Goal: Task Accomplishment & Management: Use online tool/utility

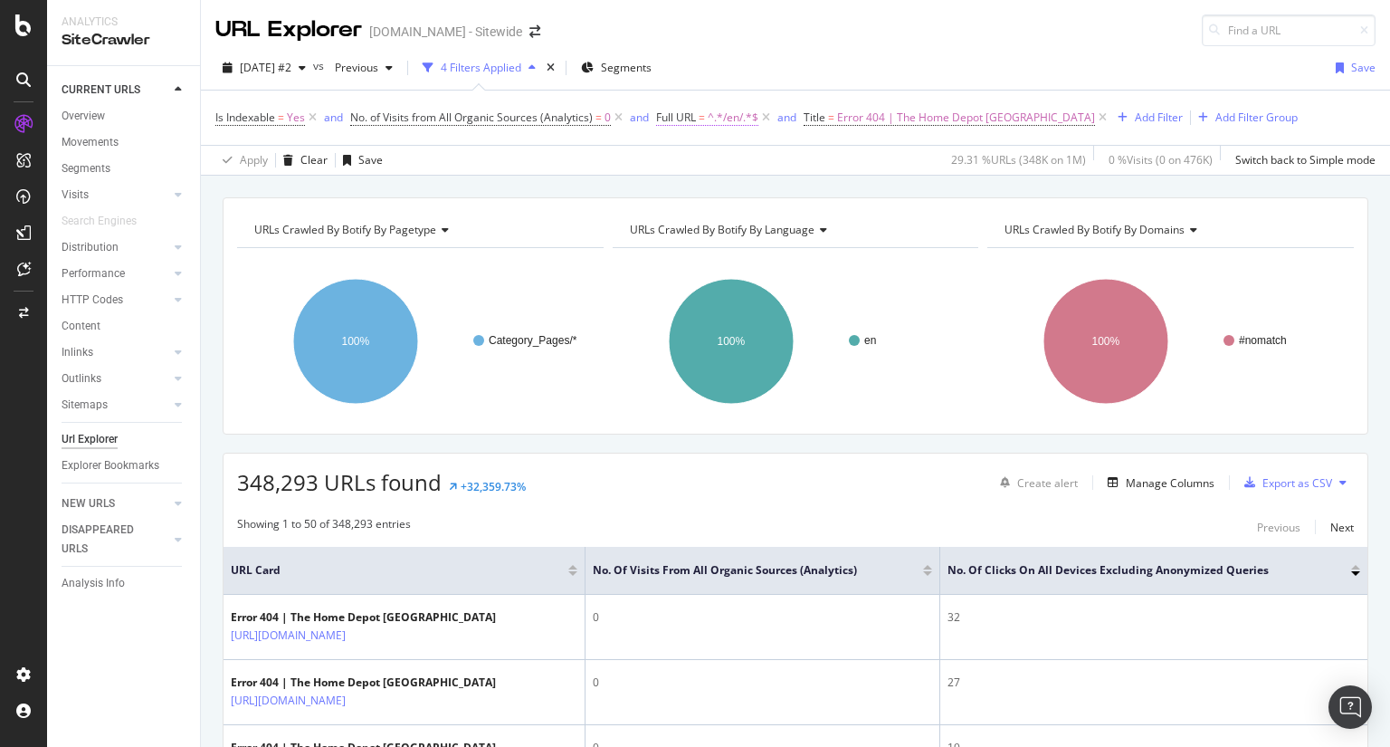
click at [737, 110] on span "^.*/en/.*$" at bounding box center [733, 117] width 51 height 25
click at [760, 186] on input "/en/" at bounding box center [757, 191] width 171 height 29
paste input "home/ideas-how-to"
type input "/home/ideas-how-to"
click at [859, 229] on div "Apply" at bounding box center [857, 230] width 28 height 15
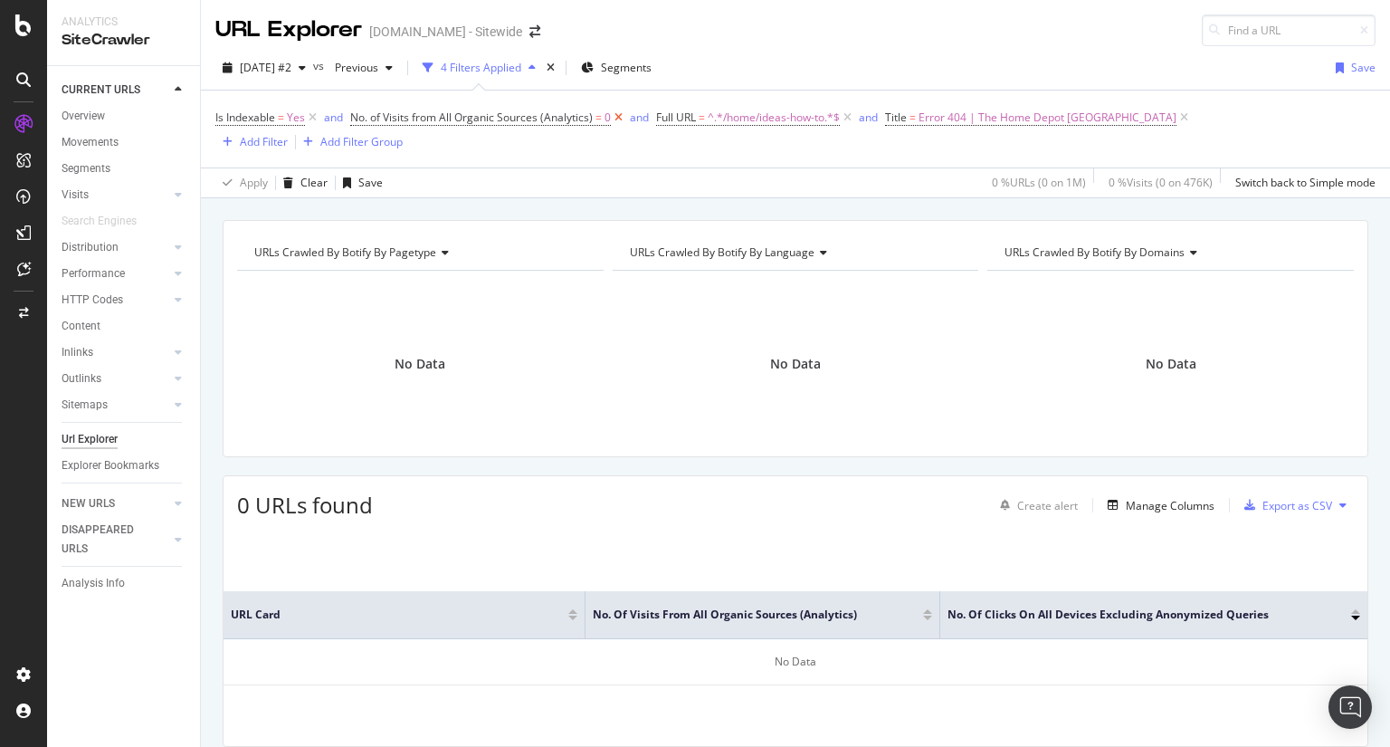
click at [618, 116] on icon at bounding box center [618, 118] width 15 height 18
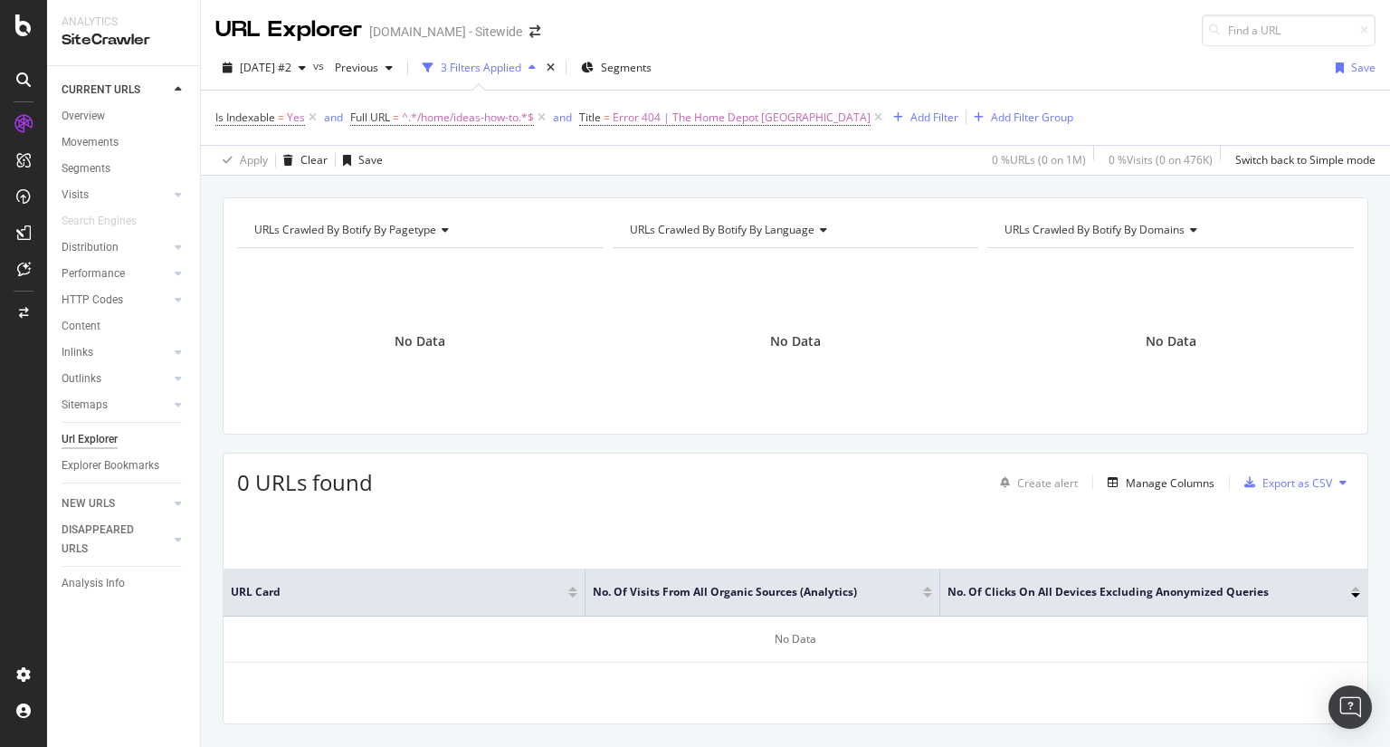
scroll to position [40, 0]
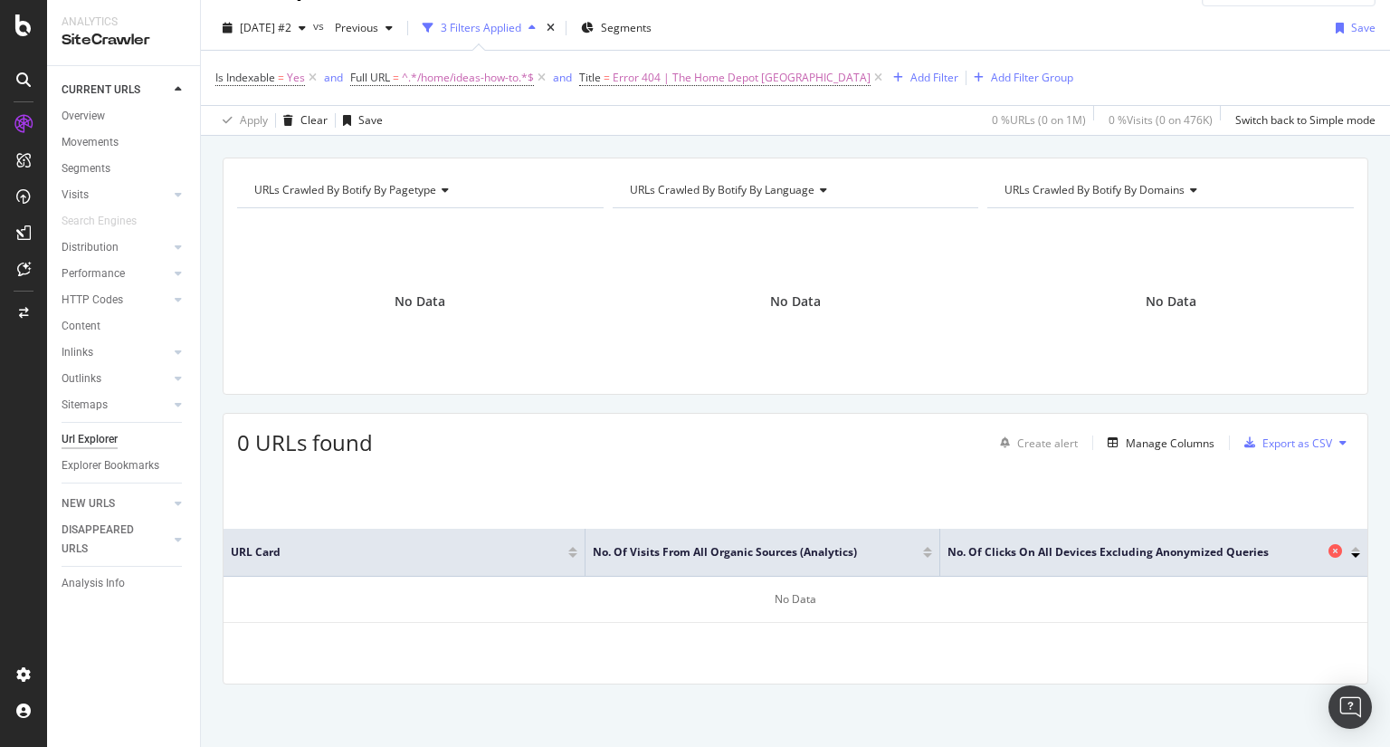
click at [1329, 554] on icon at bounding box center [1336, 551] width 14 height 14
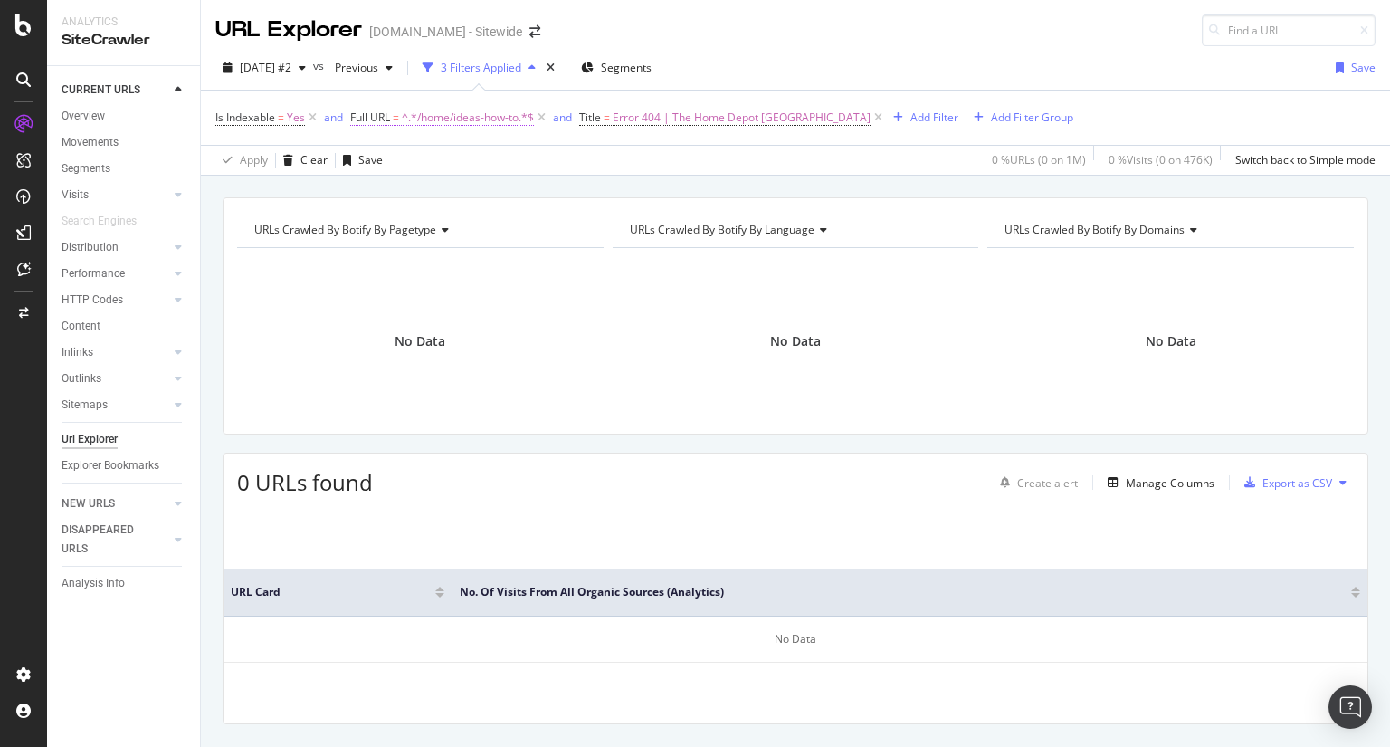
click at [435, 123] on span "^.*/home/ideas-how-to.*$" at bounding box center [468, 117] width 132 height 25
click at [414, 191] on input "/home/ideas-how-to" at bounding box center [452, 191] width 171 height 29
click at [556, 237] on div "Apply" at bounding box center [539, 230] width 52 height 16
click at [545, 119] on icon at bounding box center [541, 118] width 15 height 18
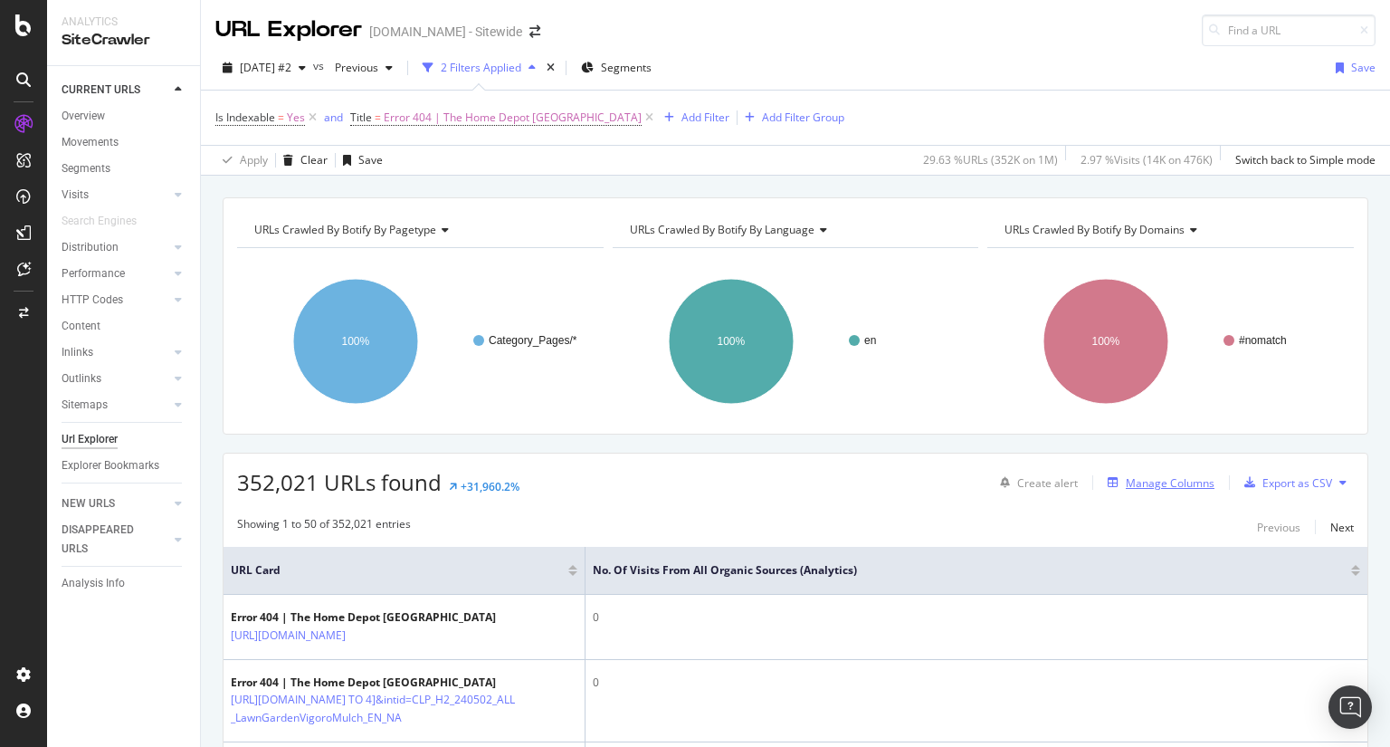
click at [1130, 475] on div "Manage Columns" at bounding box center [1170, 482] width 89 height 15
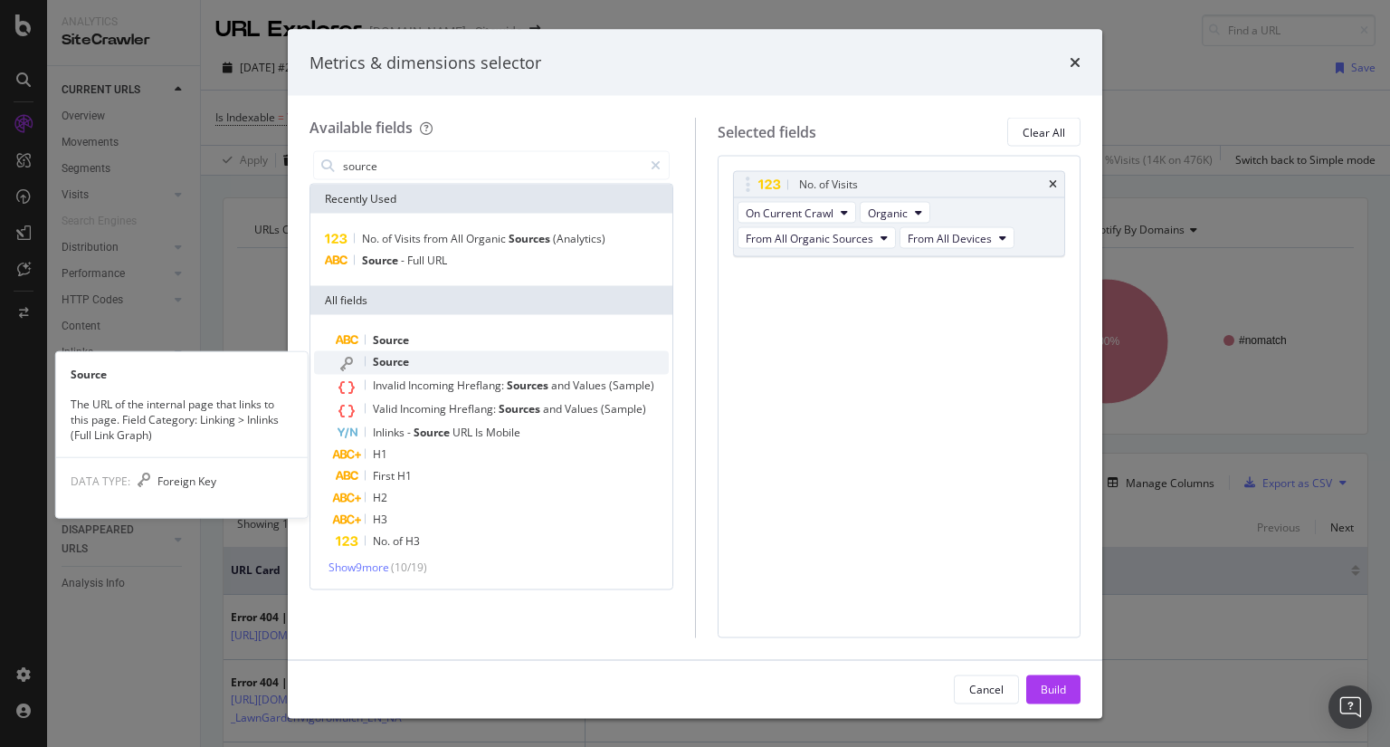
type input "source"
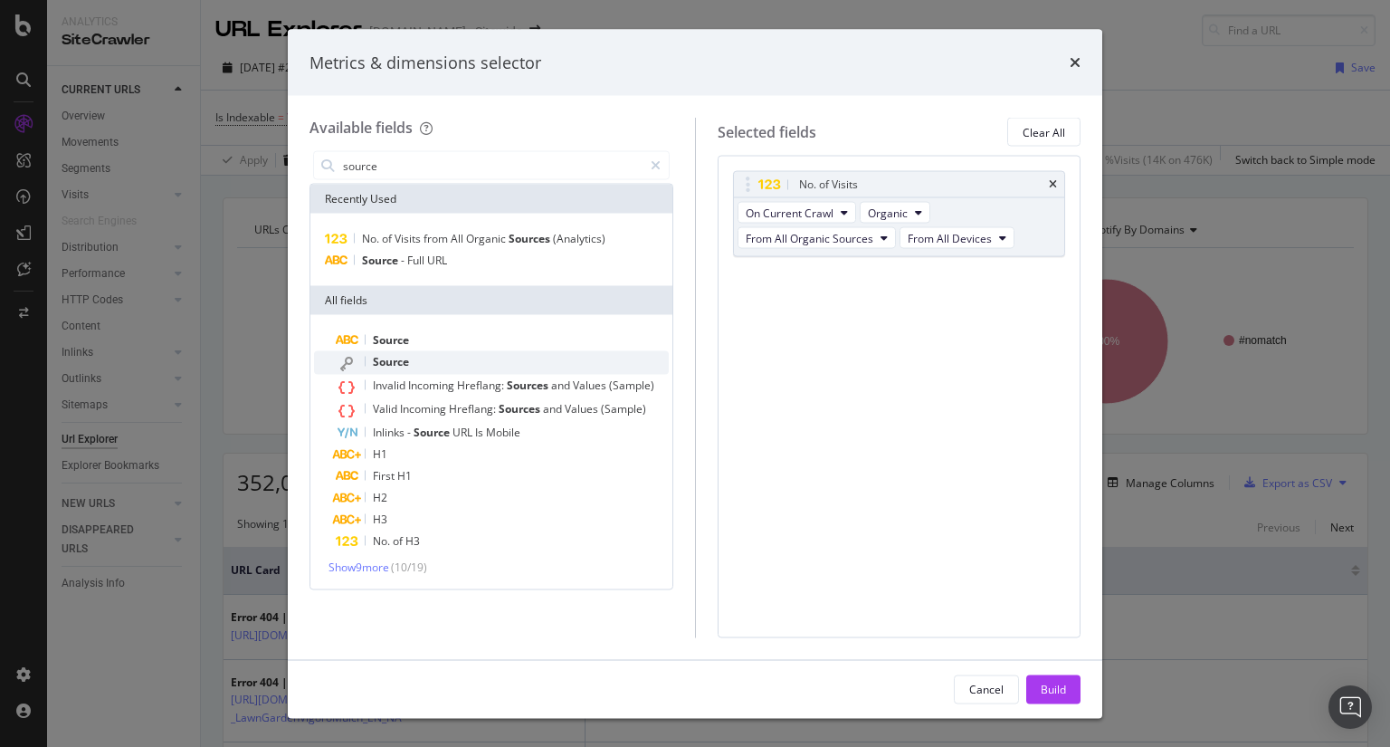
click at [443, 363] on div "Source" at bounding box center [502, 363] width 333 height 24
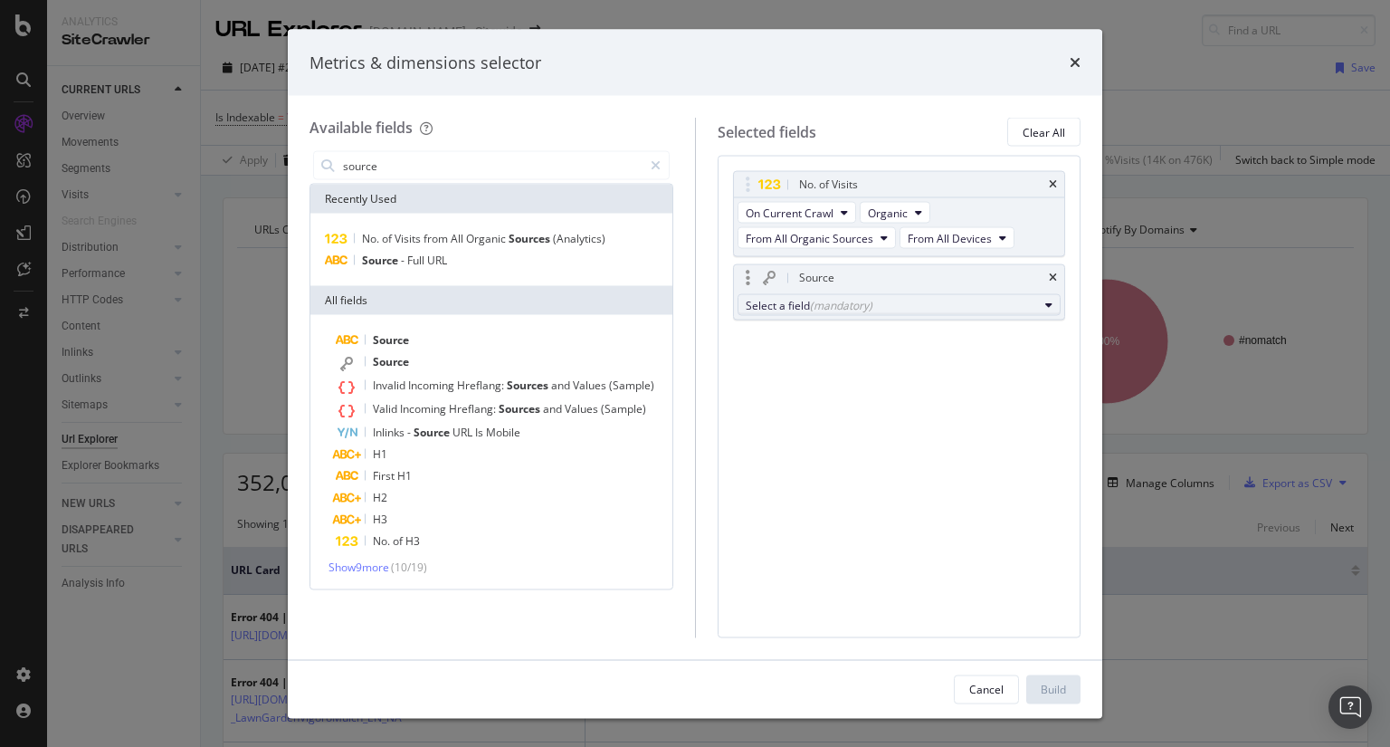
click at [950, 305] on div "Select a field (mandatory)" at bounding box center [892, 304] width 293 height 15
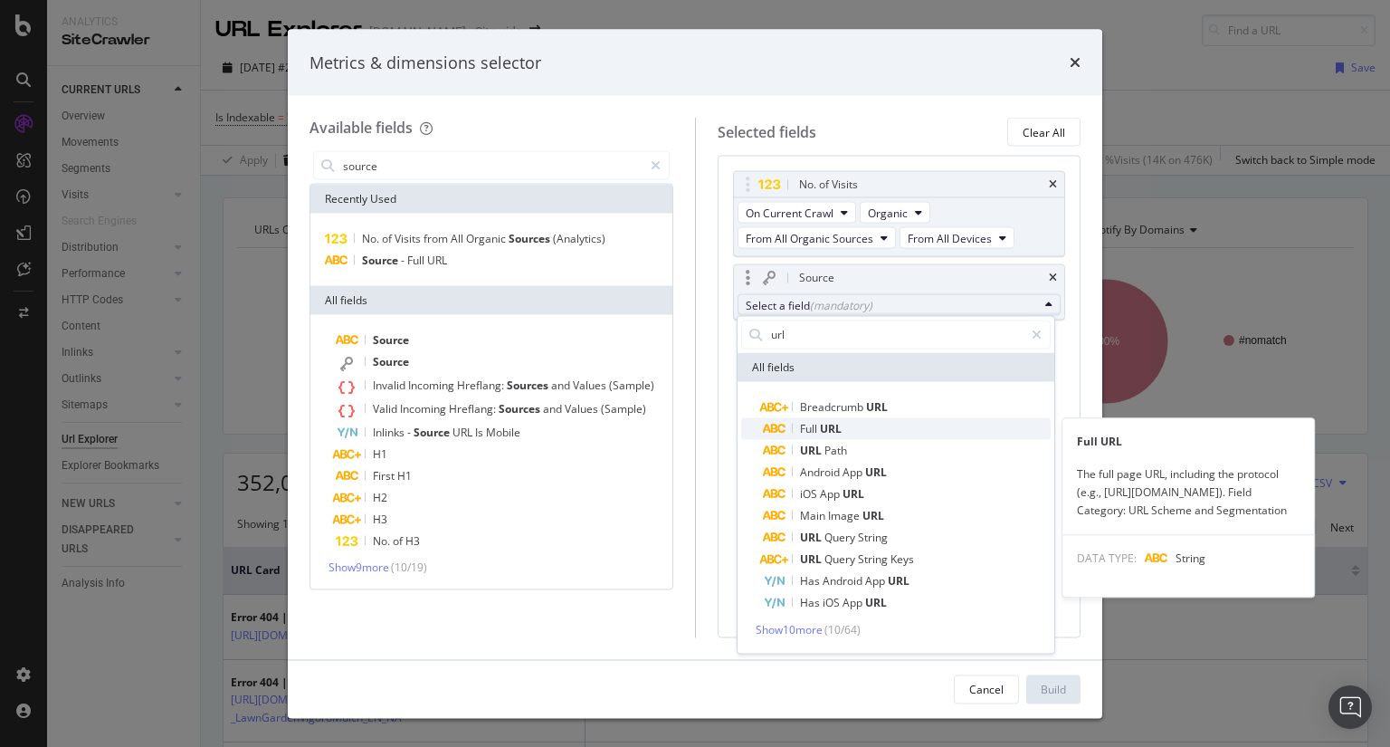
type input "url"
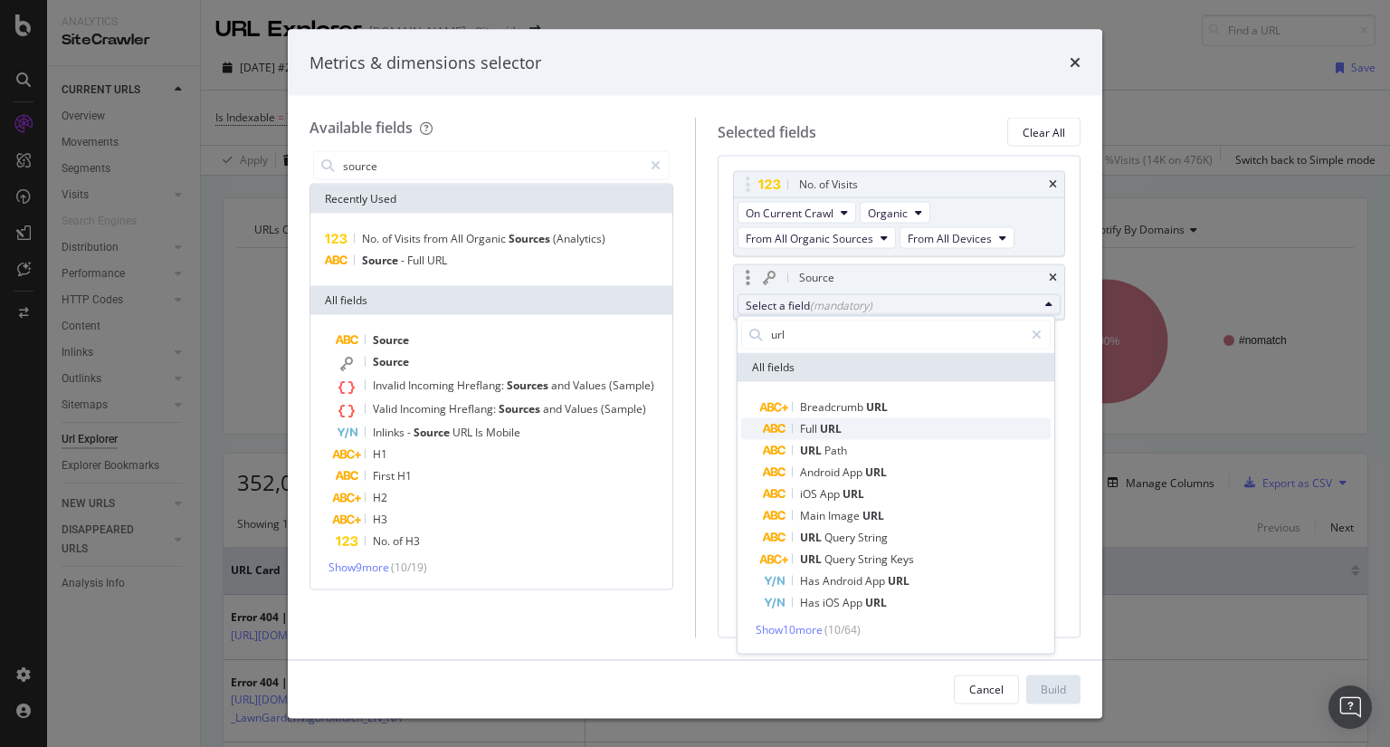
click at [859, 427] on span "Full URL" at bounding box center [907, 428] width 288 height 22
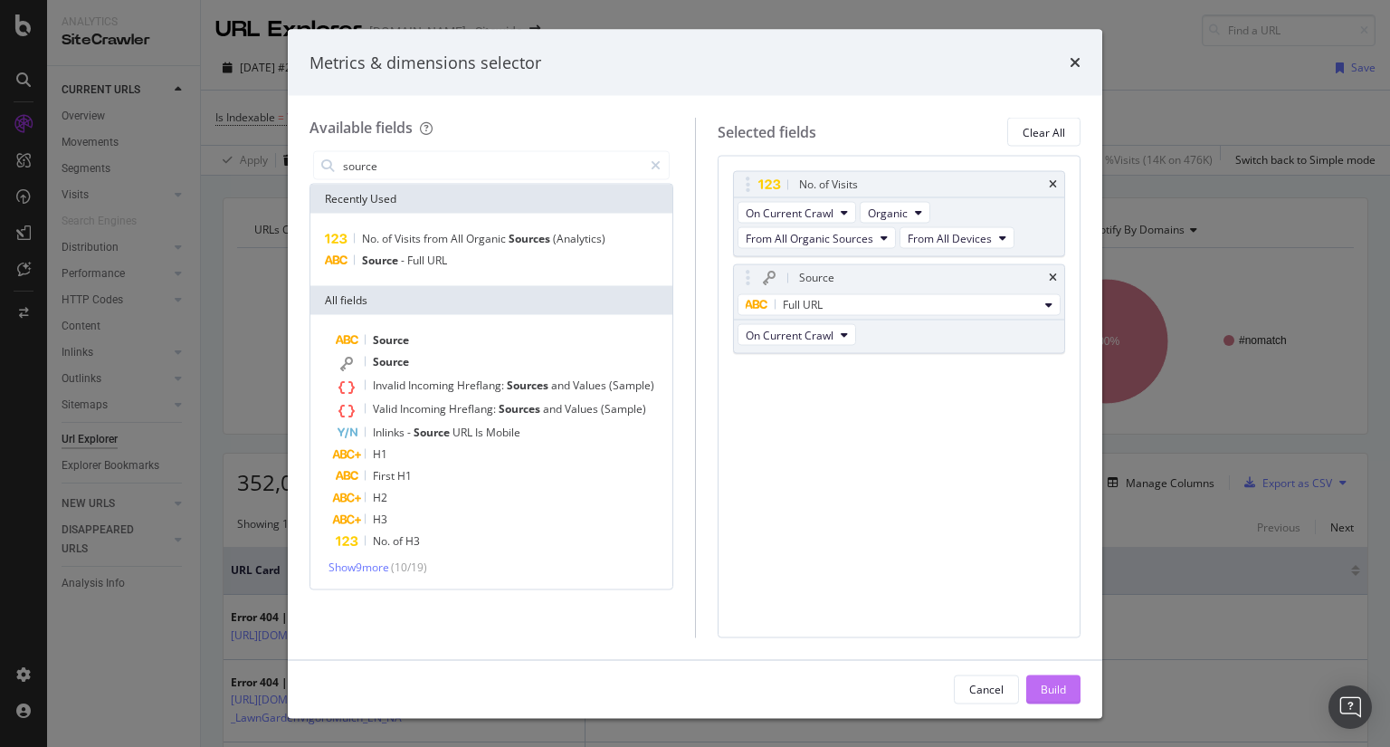
click at [1064, 694] on div "Build" at bounding box center [1053, 688] width 25 height 15
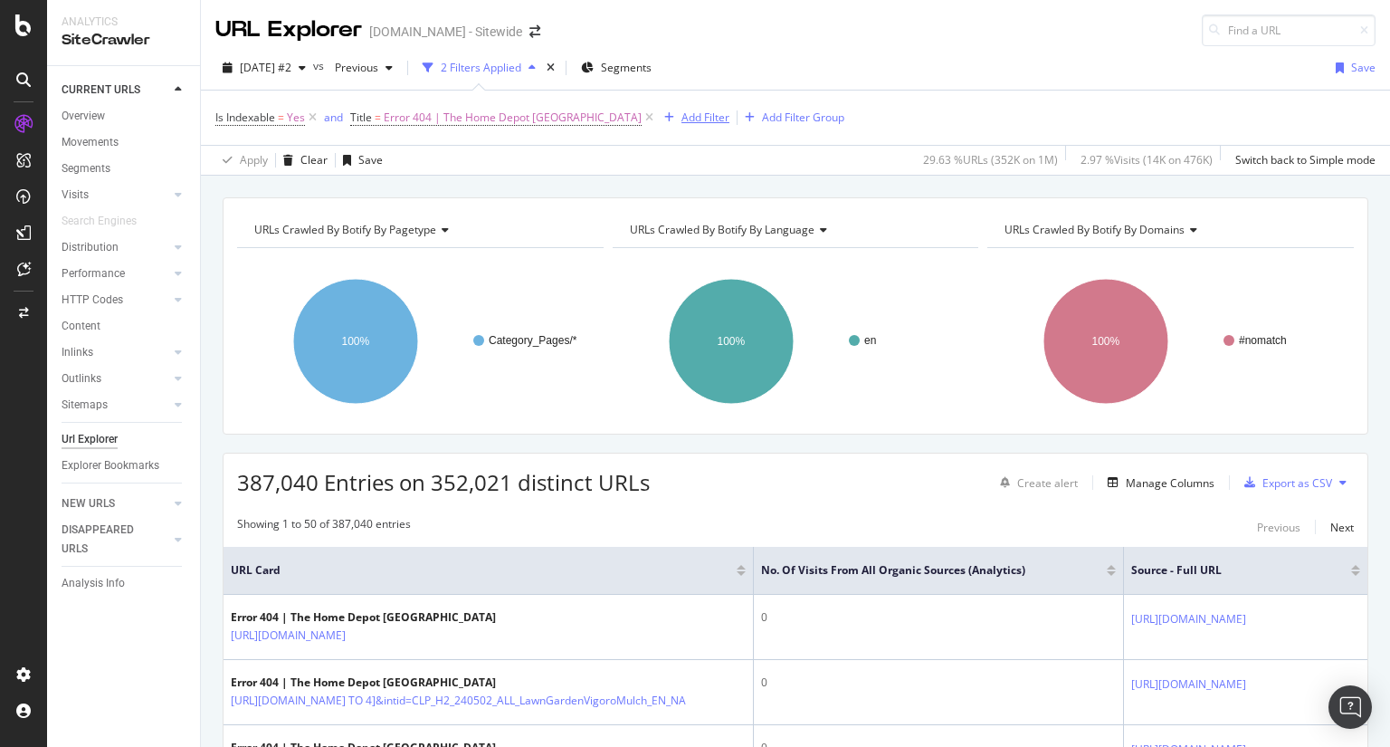
click at [682, 117] on div "Add Filter" at bounding box center [706, 117] width 48 height 15
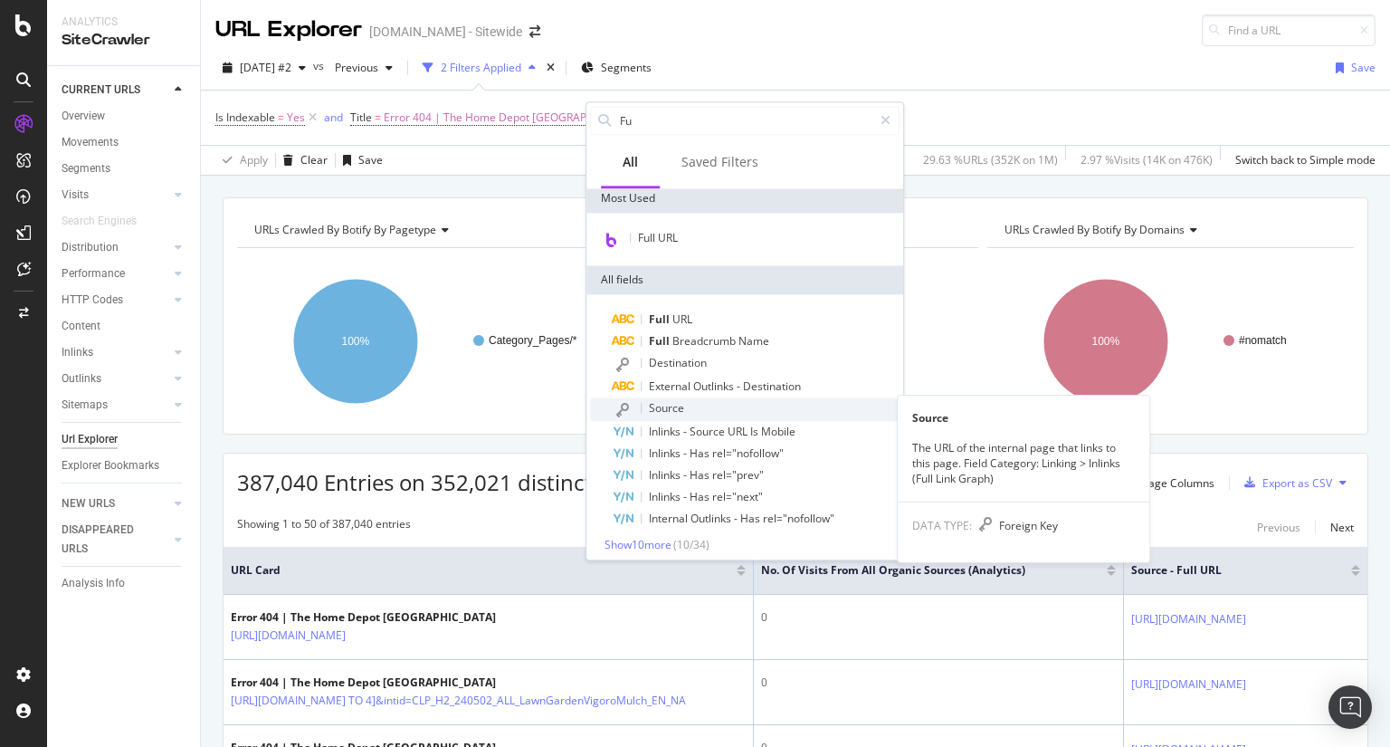
scroll to position [91, 0]
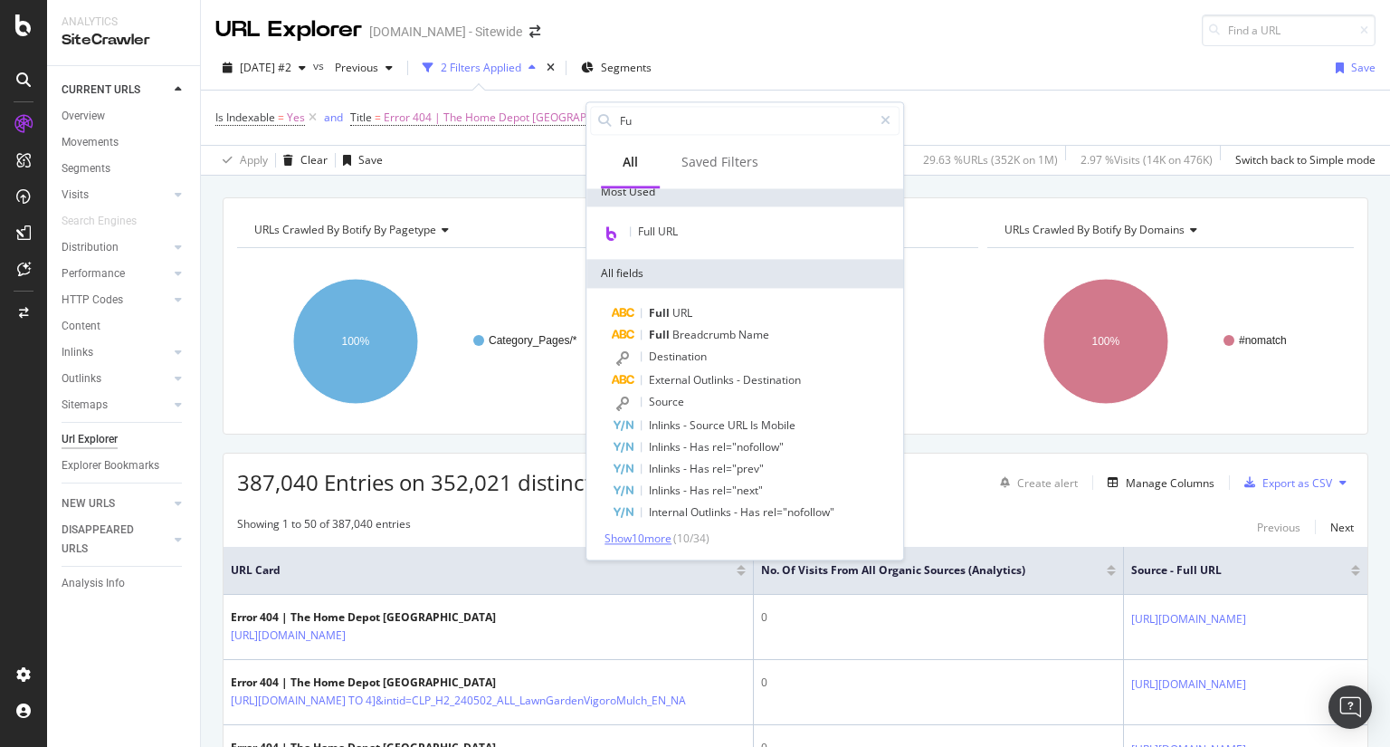
type input "Fu"
click at [663, 530] on span "Show 10 more" at bounding box center [638, 537] width 67 height 15
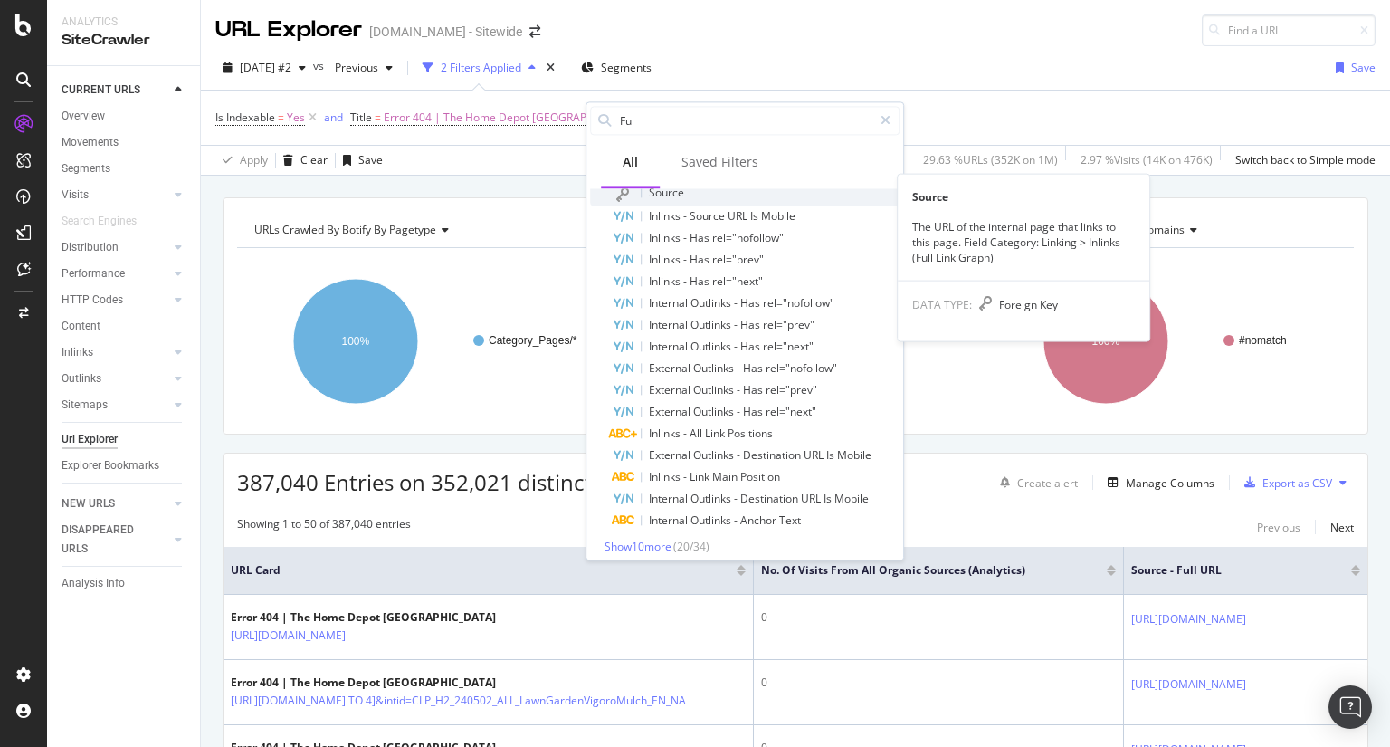
scroll to position [308, 0]
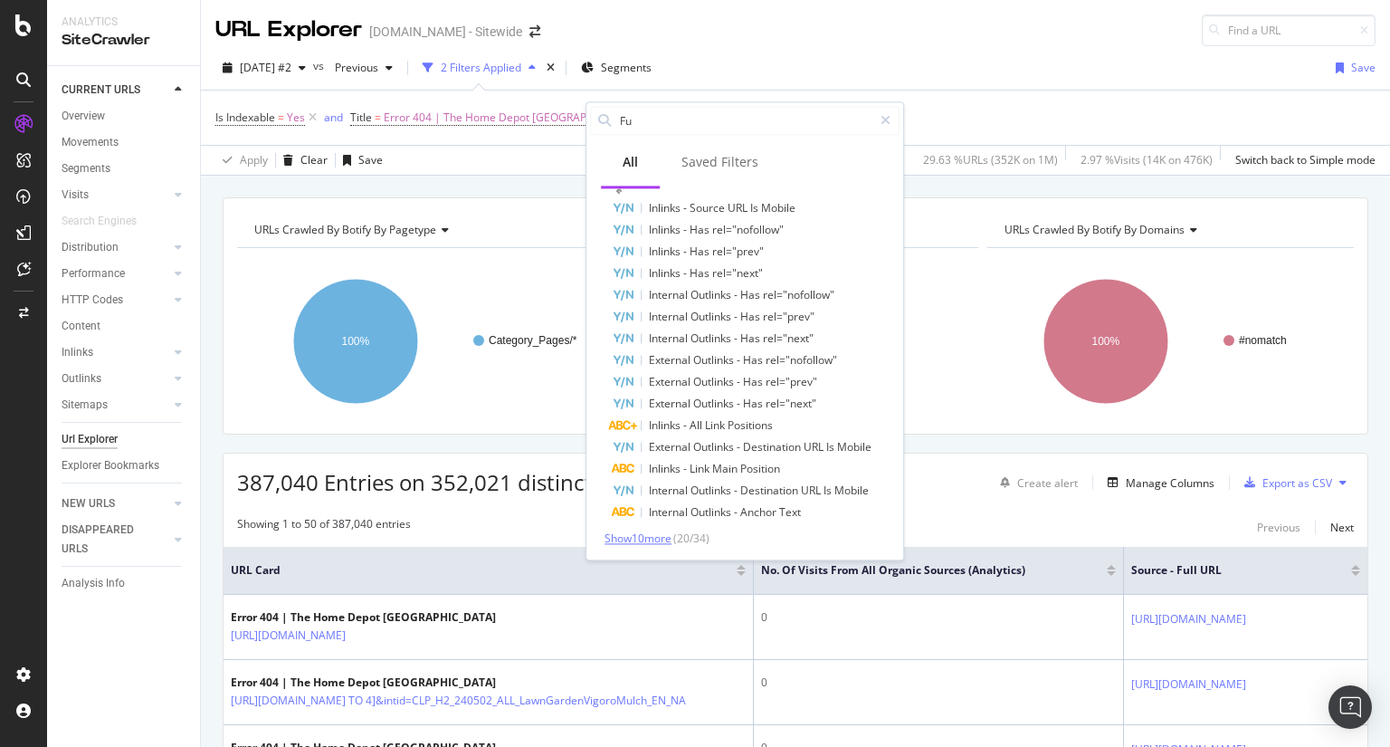
click at [664, 536] on span "Show 10 more" at bounding box center [638, 537] width 67 height 15
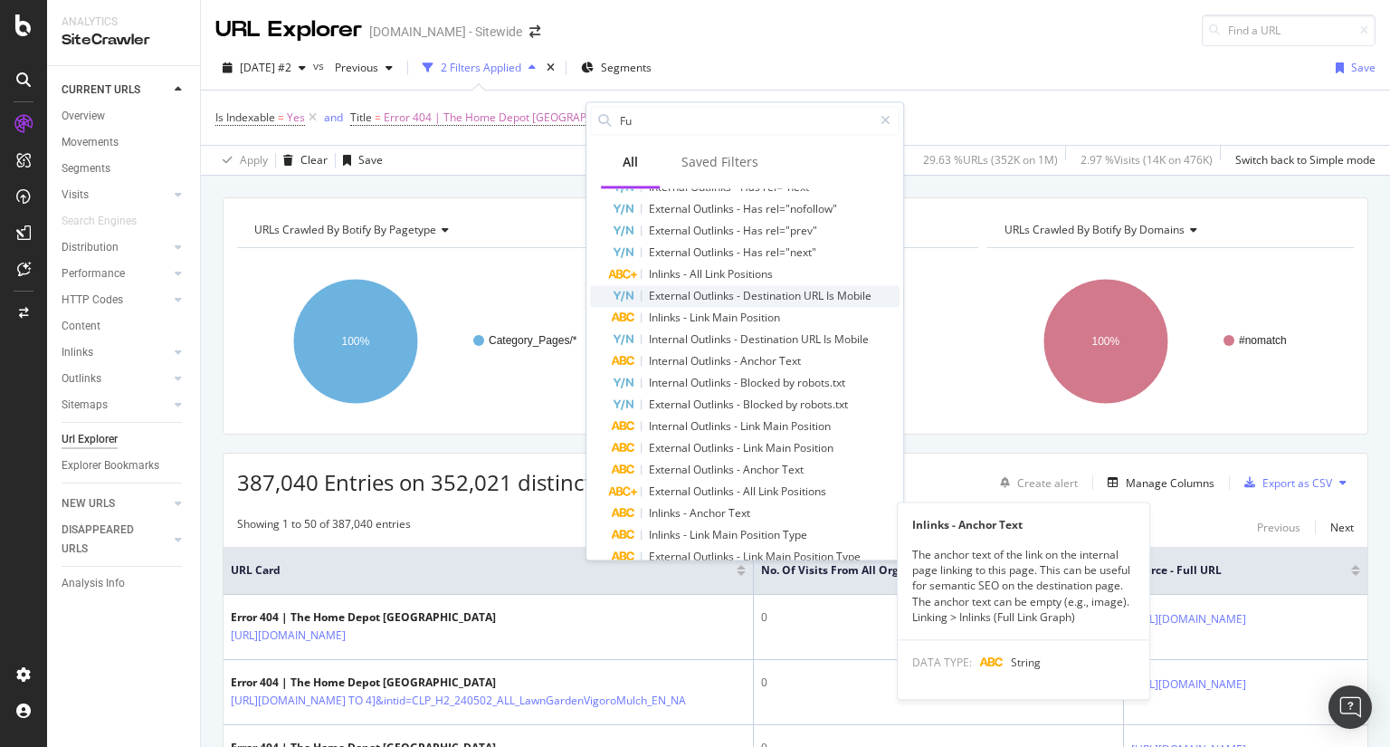
scroll to position [525, 0]
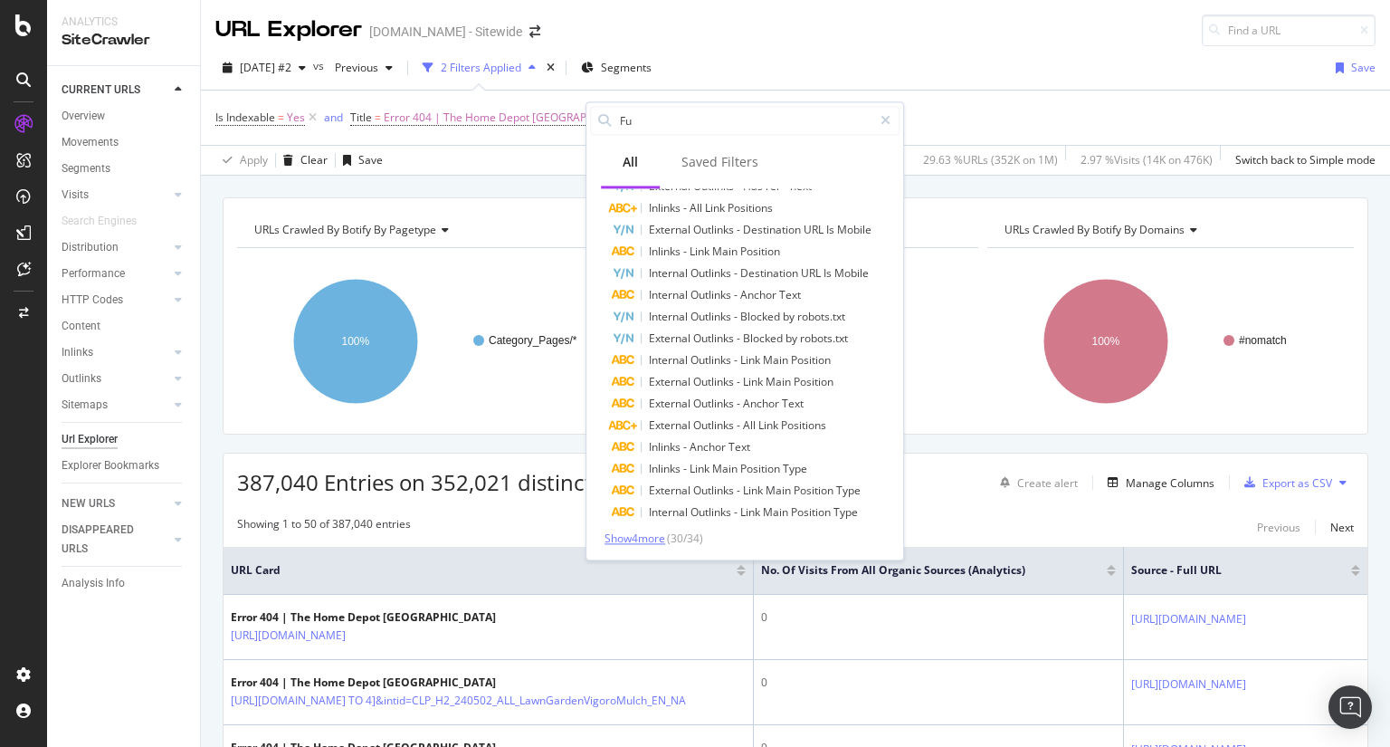
click at [655, 539] on span "Show 4 more" at bounding box center [635, 537] width 61 height 15
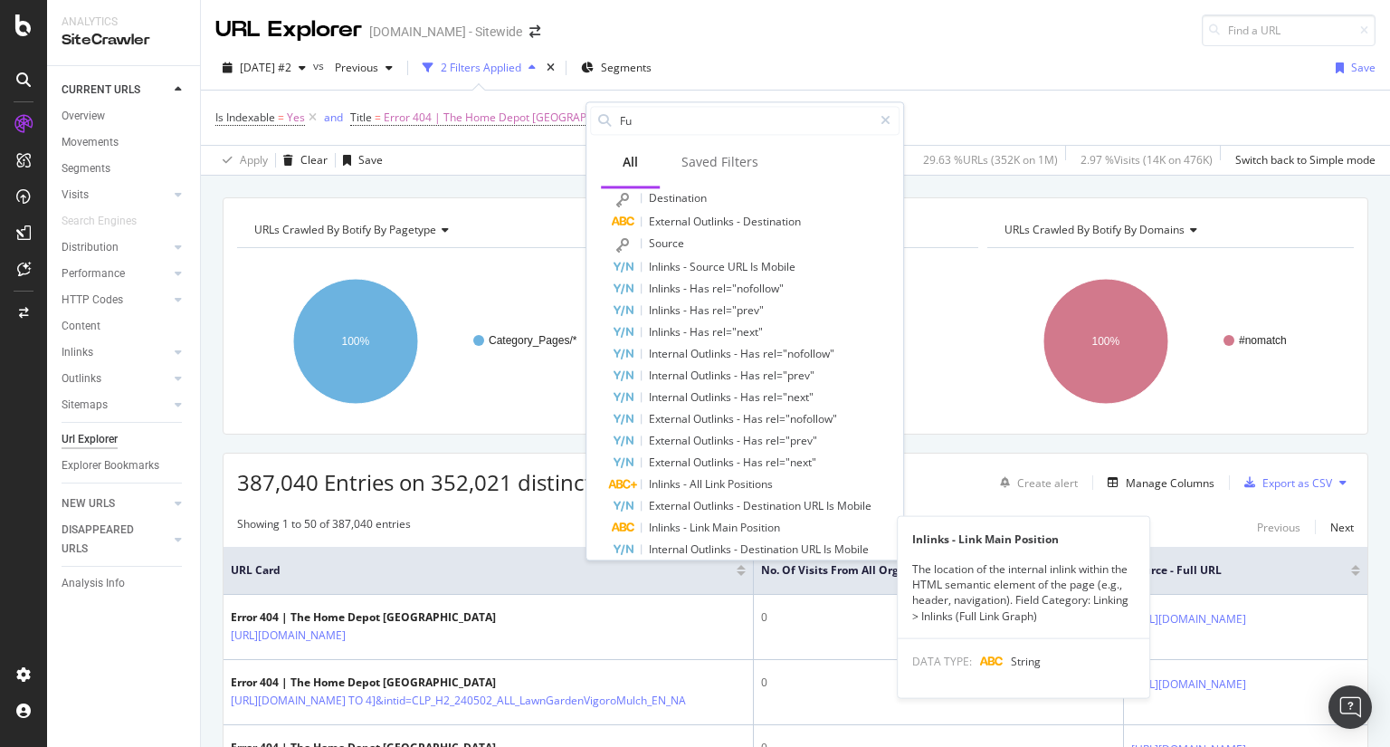
scroll to position [248, 0]
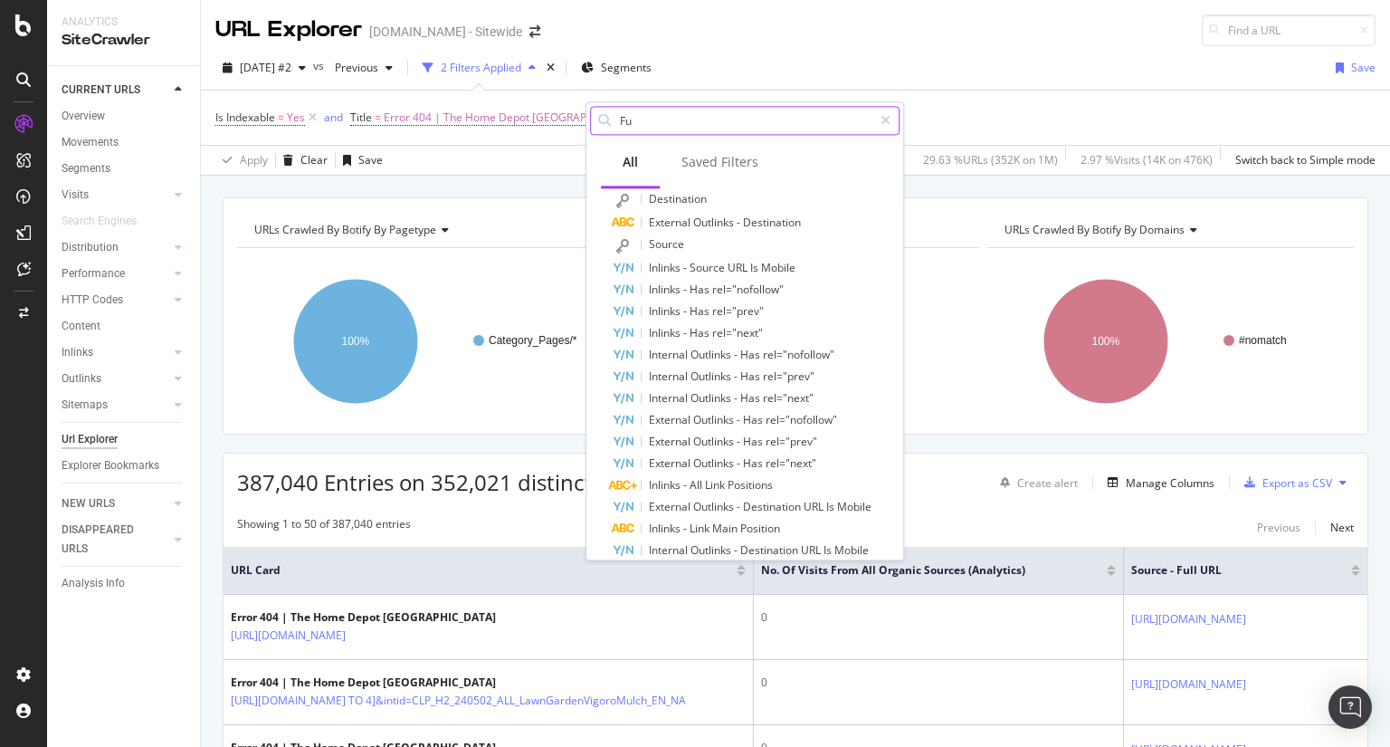
click at [673, 126] on input "Fu" at bounding box center [745, 120] width 254 height 27
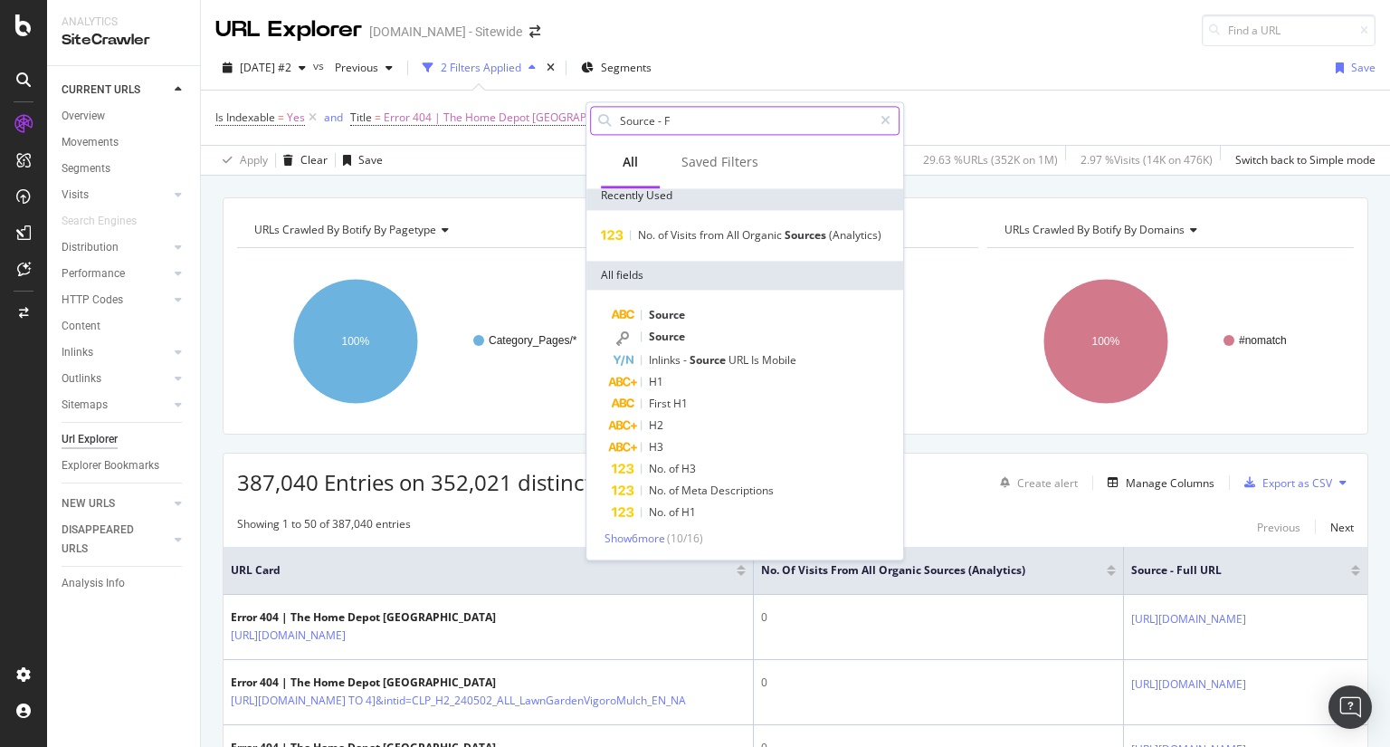
scroll to position [0, 0]
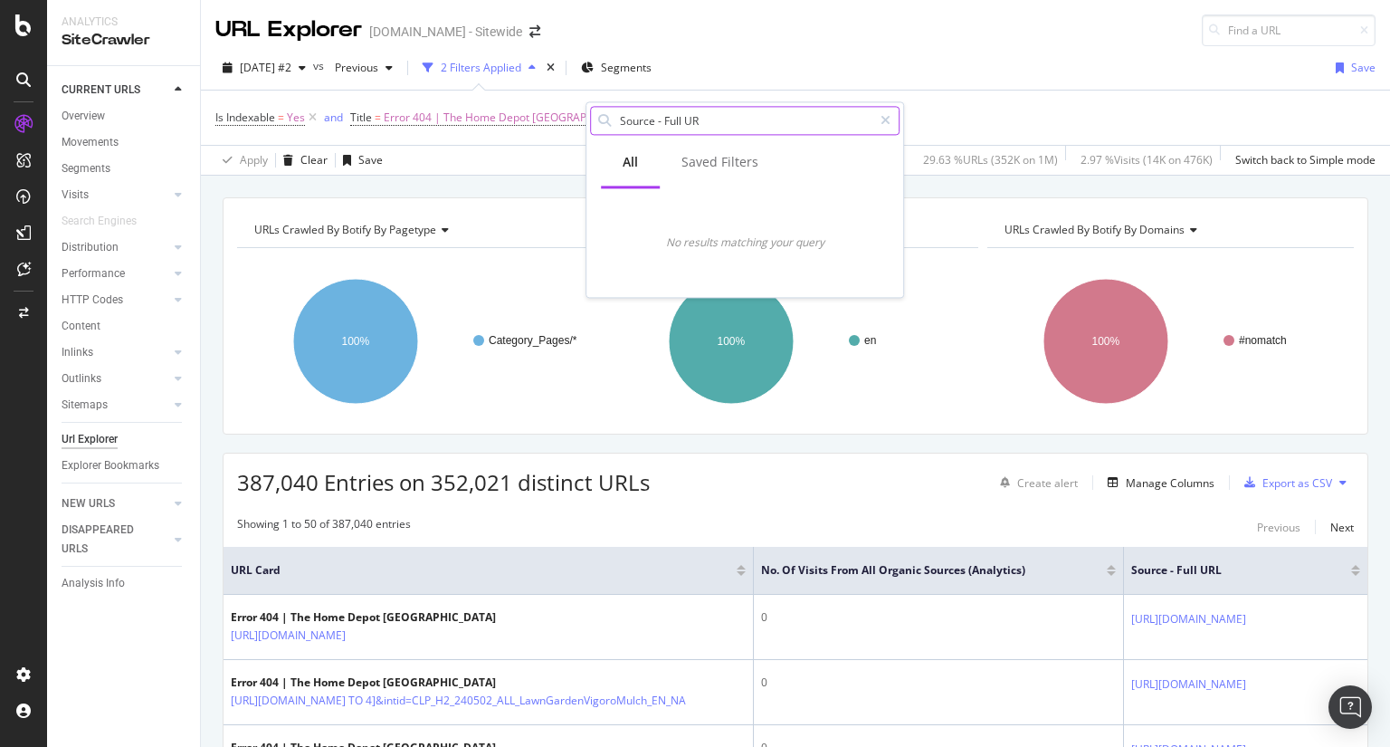
type input "Source - Full URL"
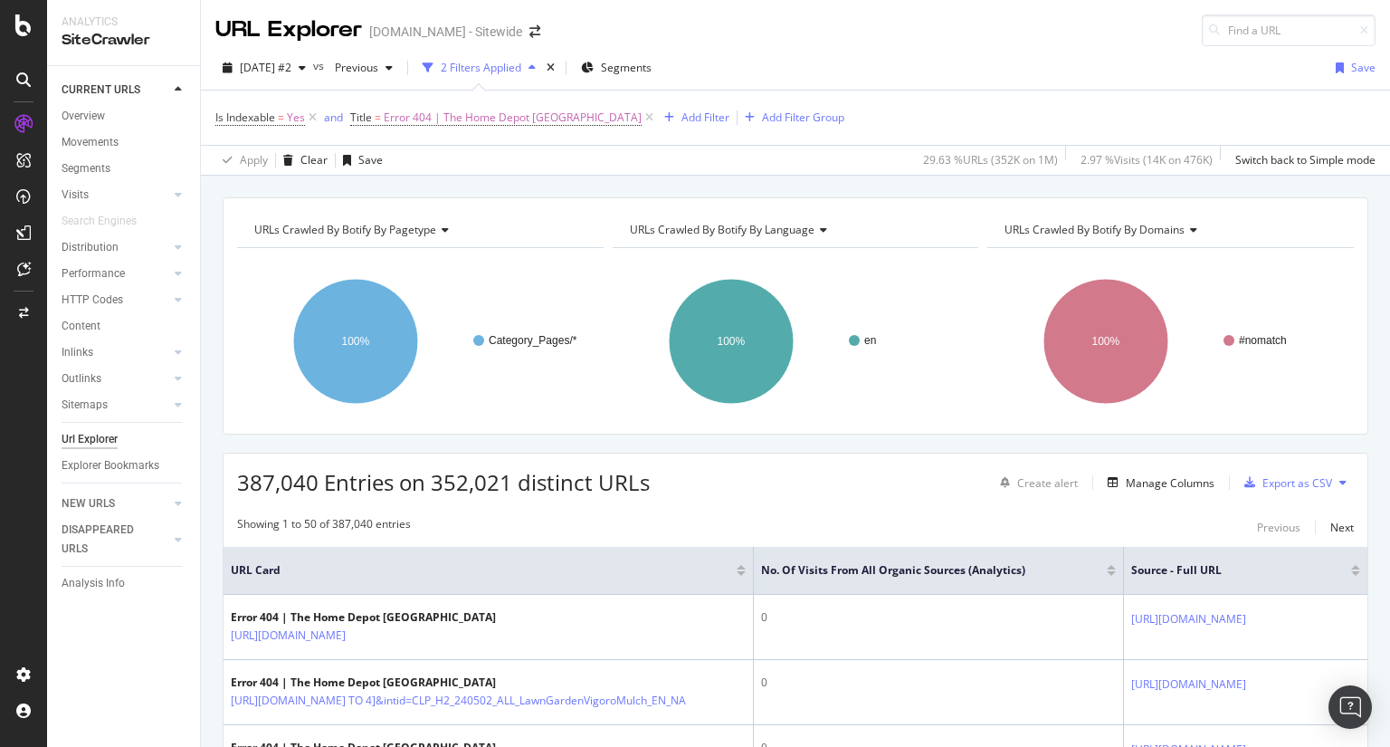
click at [1126, 110] on div "Is Indexable = Yes and Title = Error 404 | The Home Depot [GEOGRAPHIC_DATA] Add…" at bounding box center [795, 118] width 1160 height 54
click at [762, 116] on div "Add Filter Group" at bounding box center [803, 117] width 82 height 15
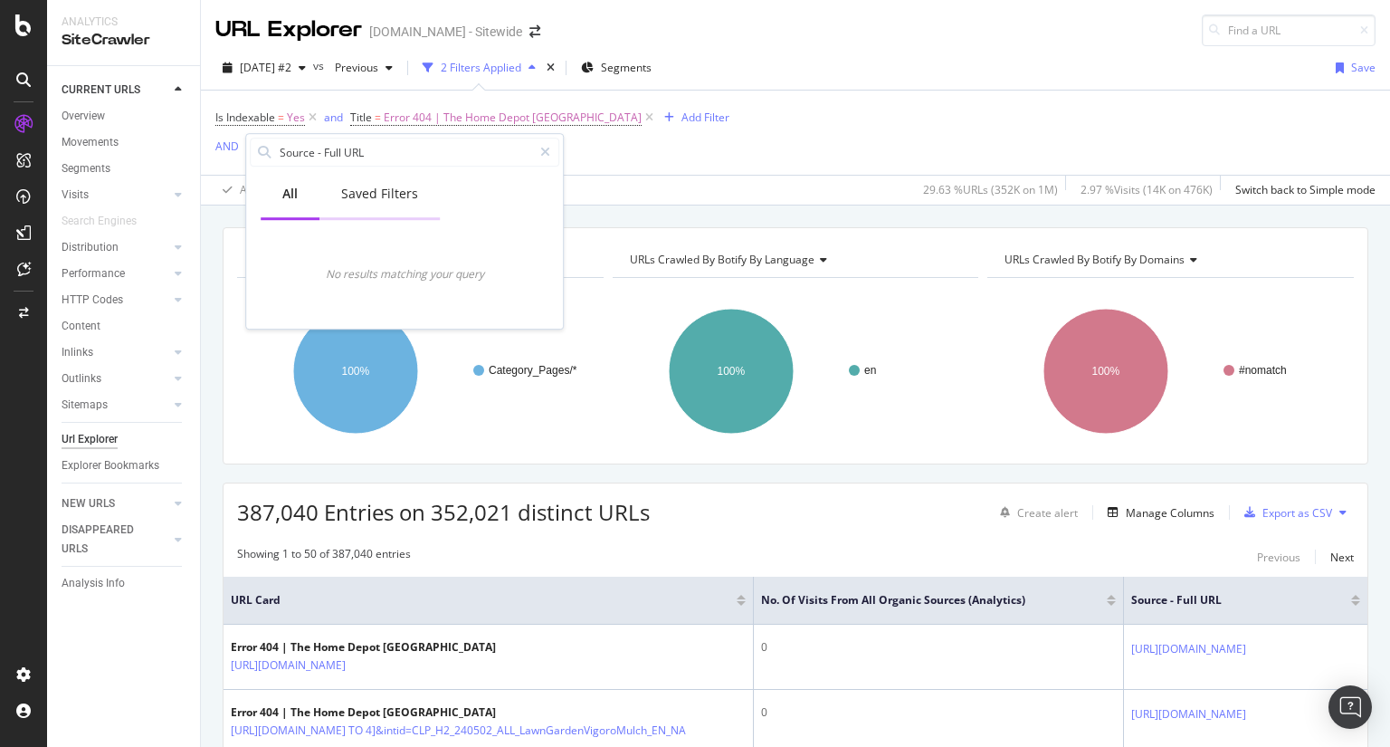
click at [396, 185] on div "Saved Filters" at bounding box center [379, 194] width 77 height 18
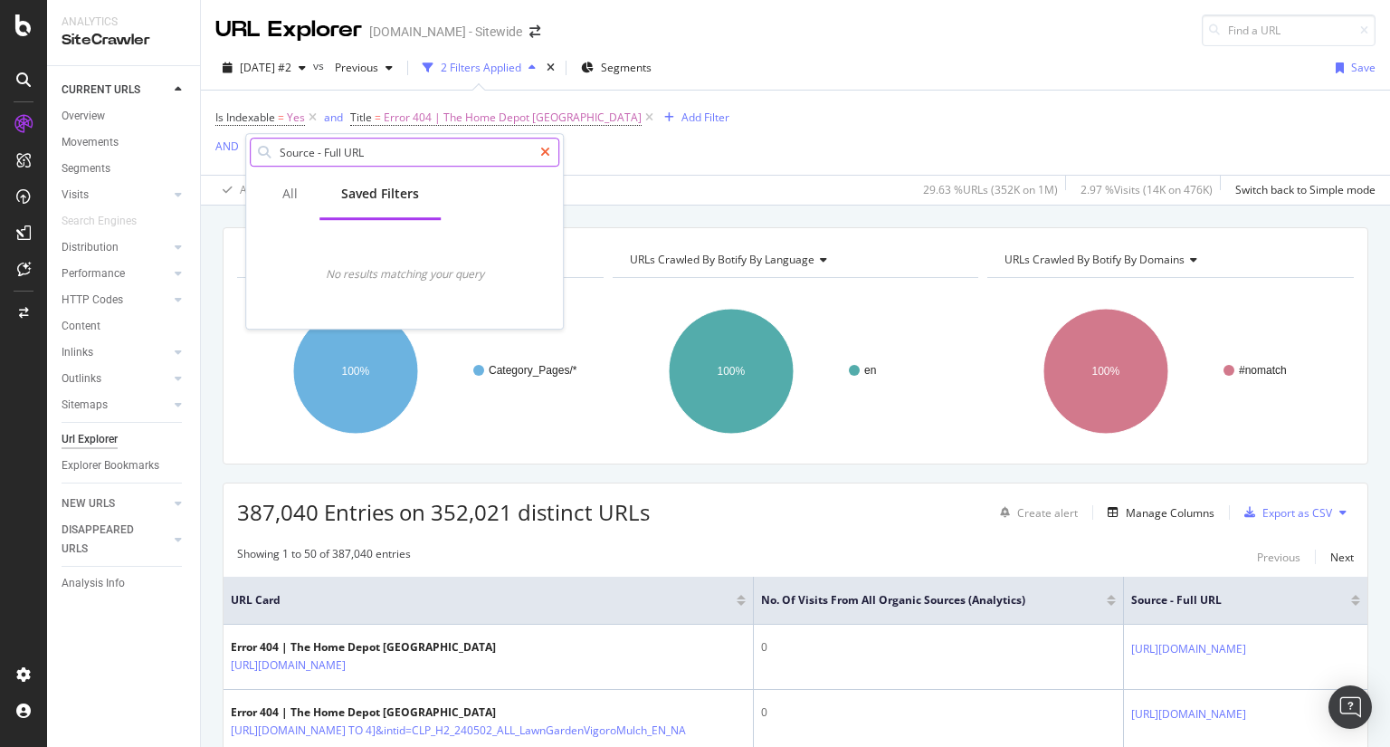
click at [555, 157] on div at bounding box center [545, 152] width 26 height 29
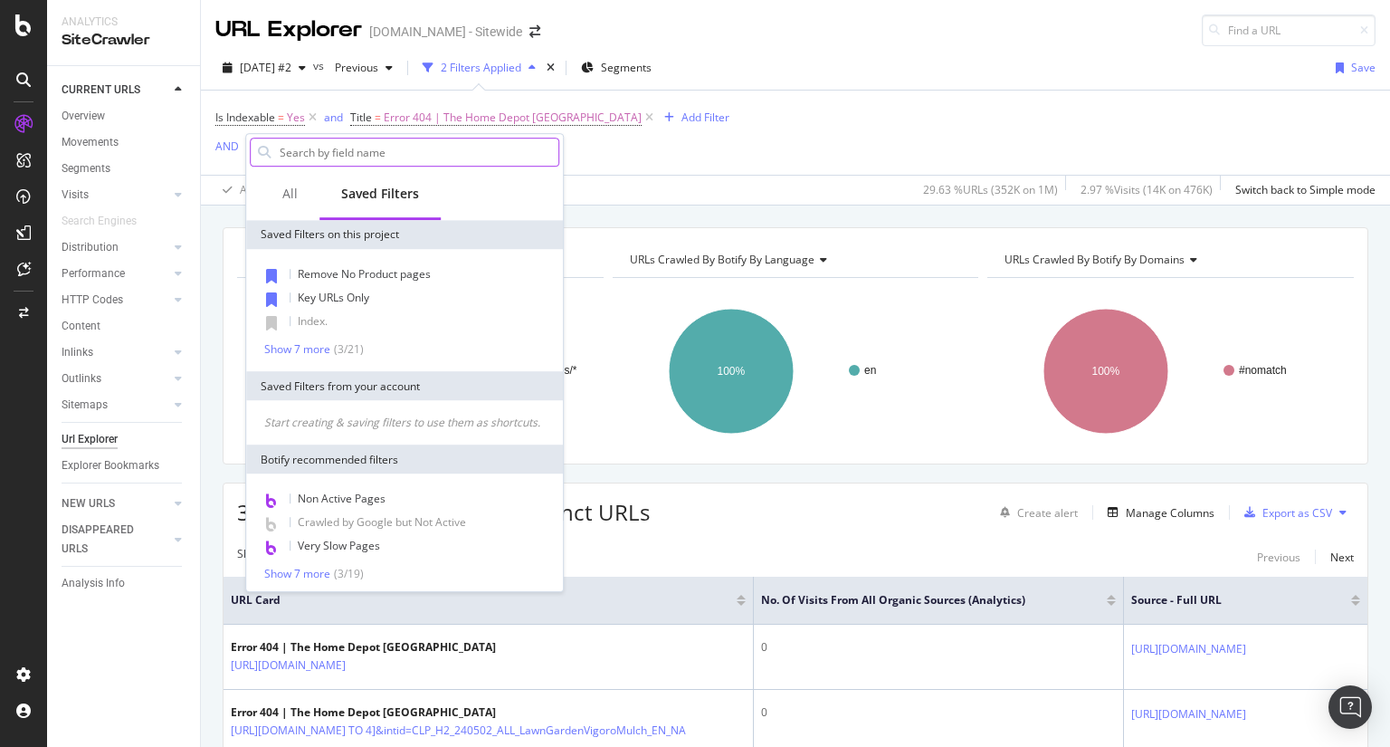
click at [788, 159] on div "Is Indexable = Yes and Title = Error 404 | The Home Depot [GEOGRAPHIC_DATA] Add…" at bounding box center [795, 148] width 1160 height 114
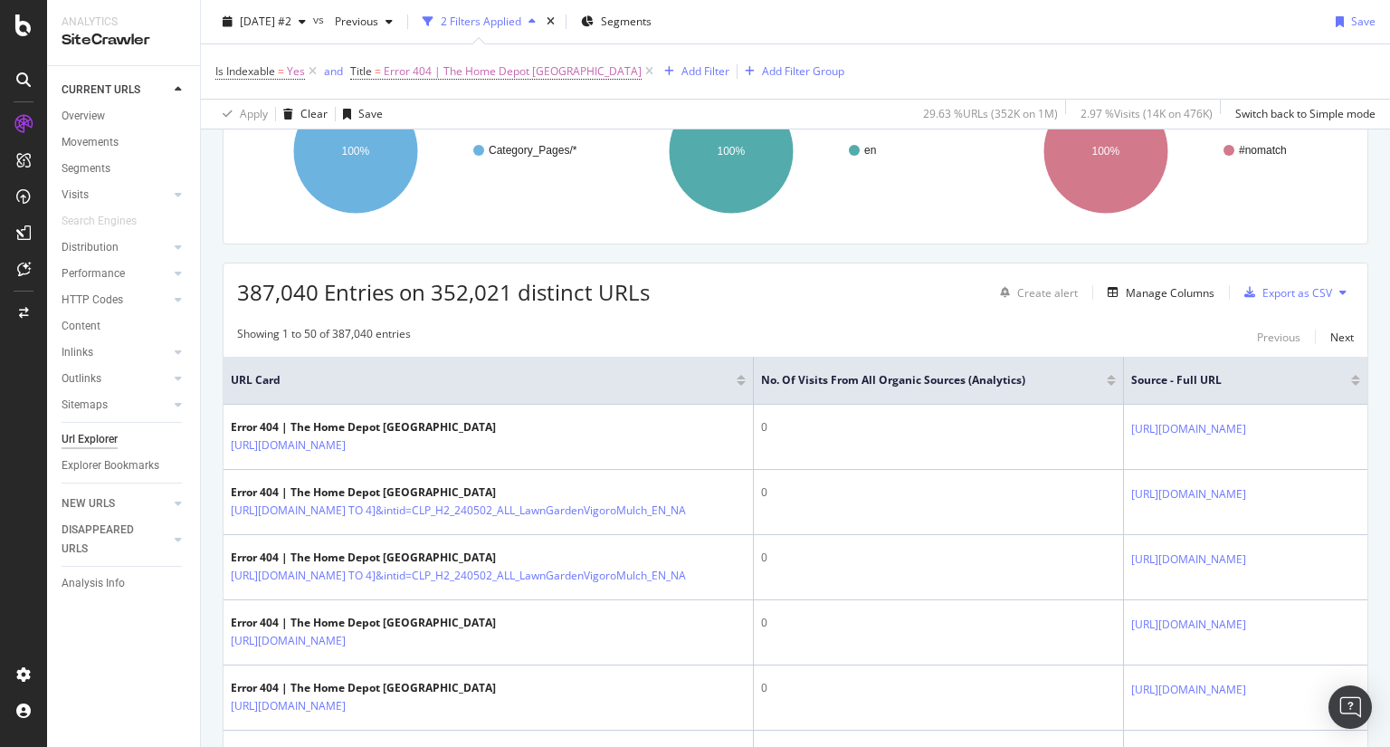
scroll to position [198, 0]
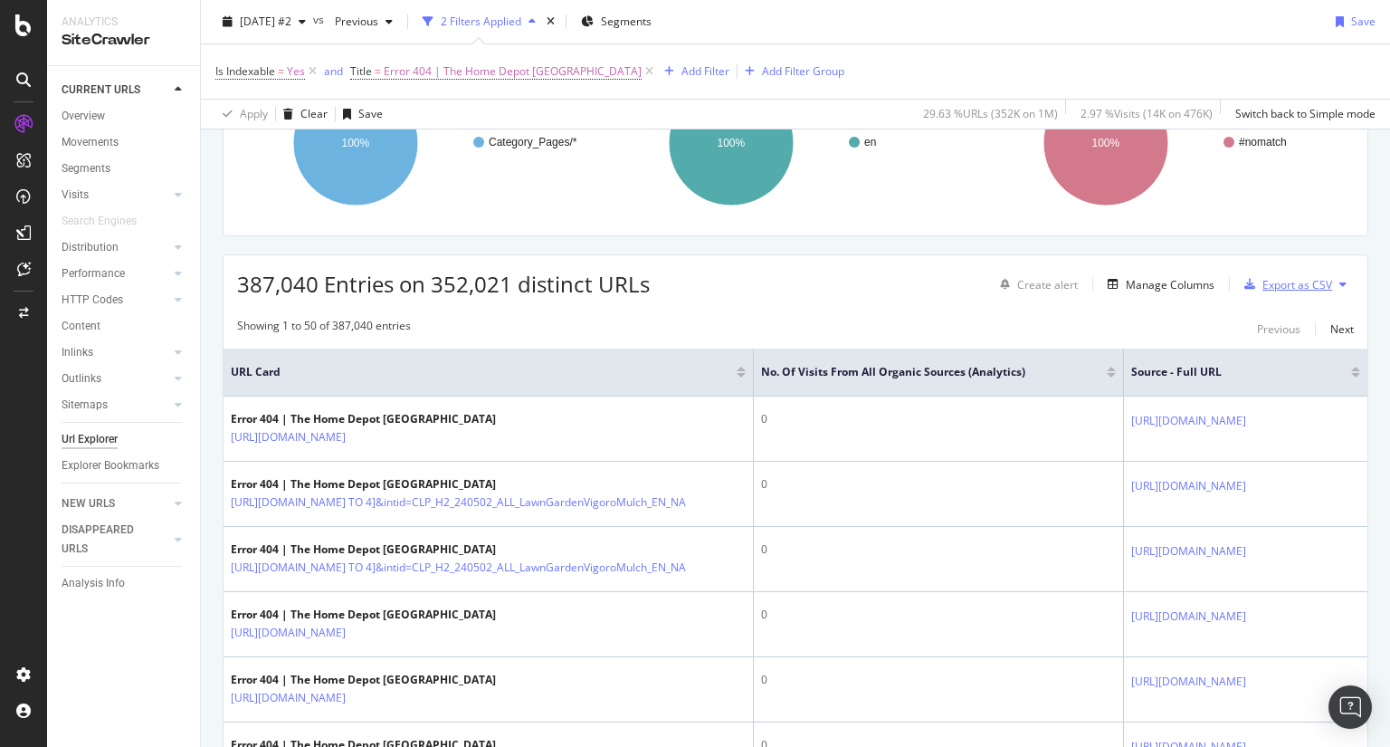
click at [1302, 281] on div "Export as CSV" at bounding box center [1298, 284] width 70 height 15
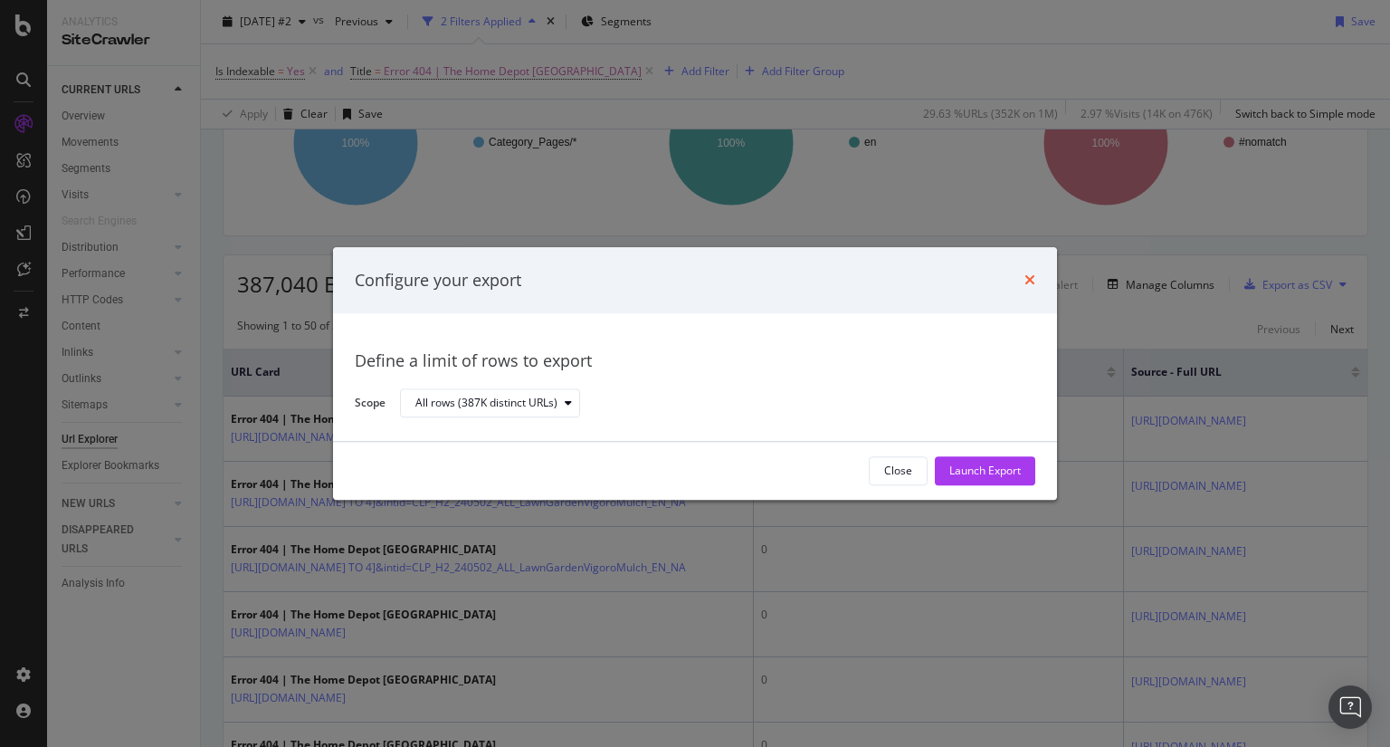
click at [1028, 280] on icon "times" at bounding box center [1030, 280] width 11 height 14
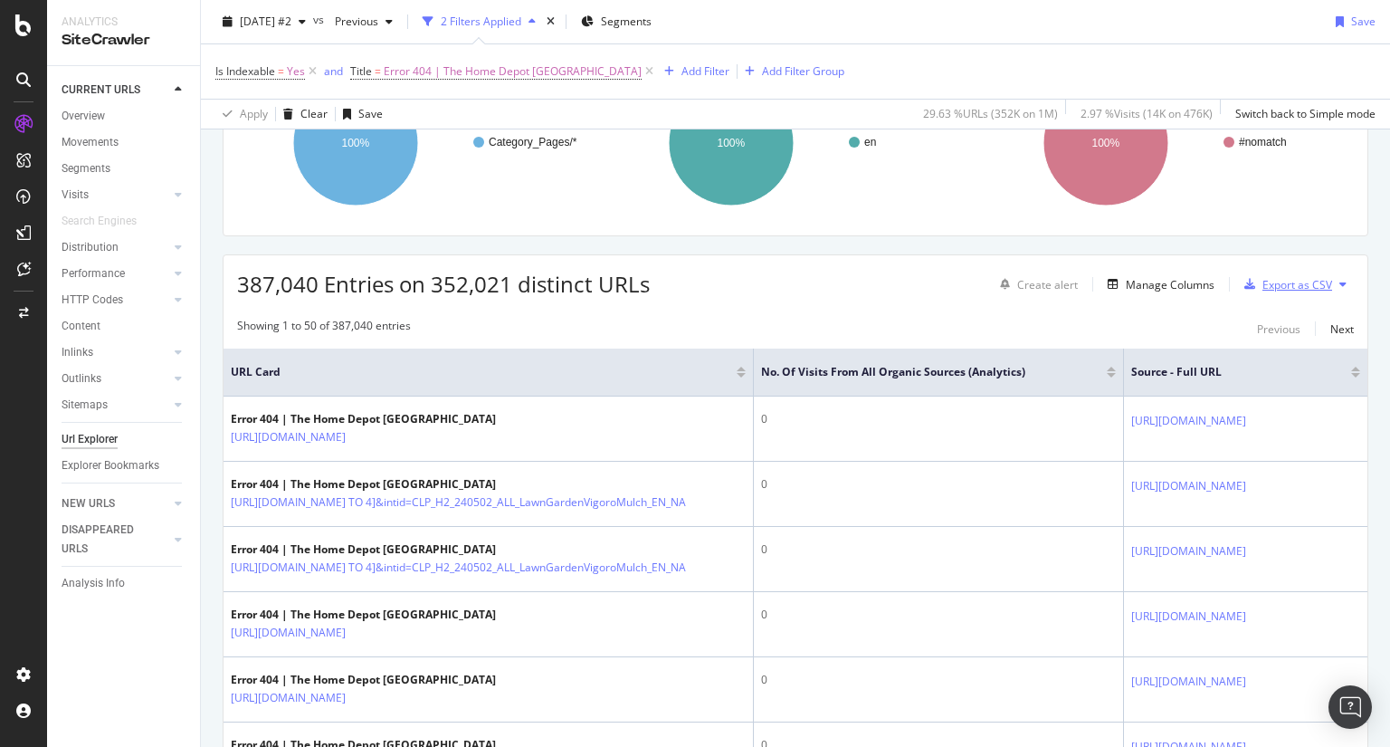
scroll to position [0, 0]
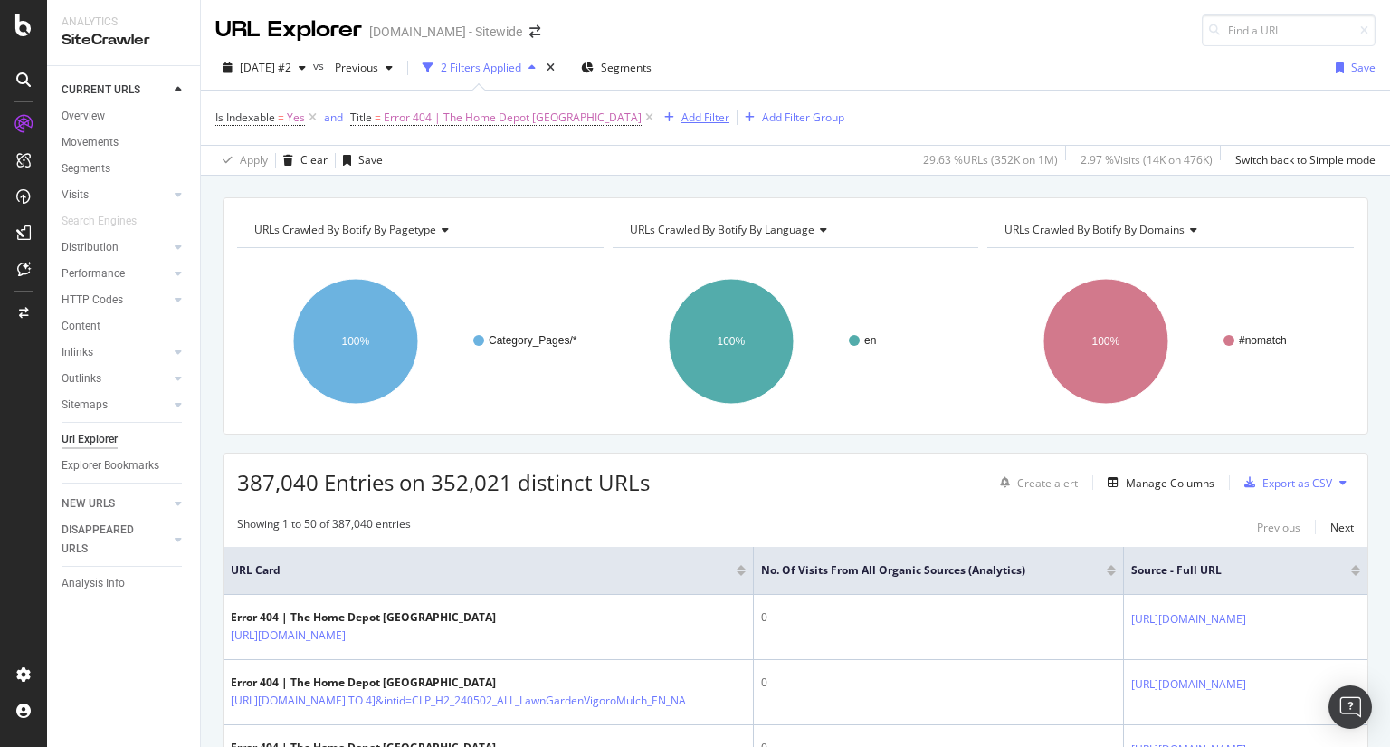
click at [682, 113] on div "Add Filter" at bounding box center [706, 117] width 48 height 15
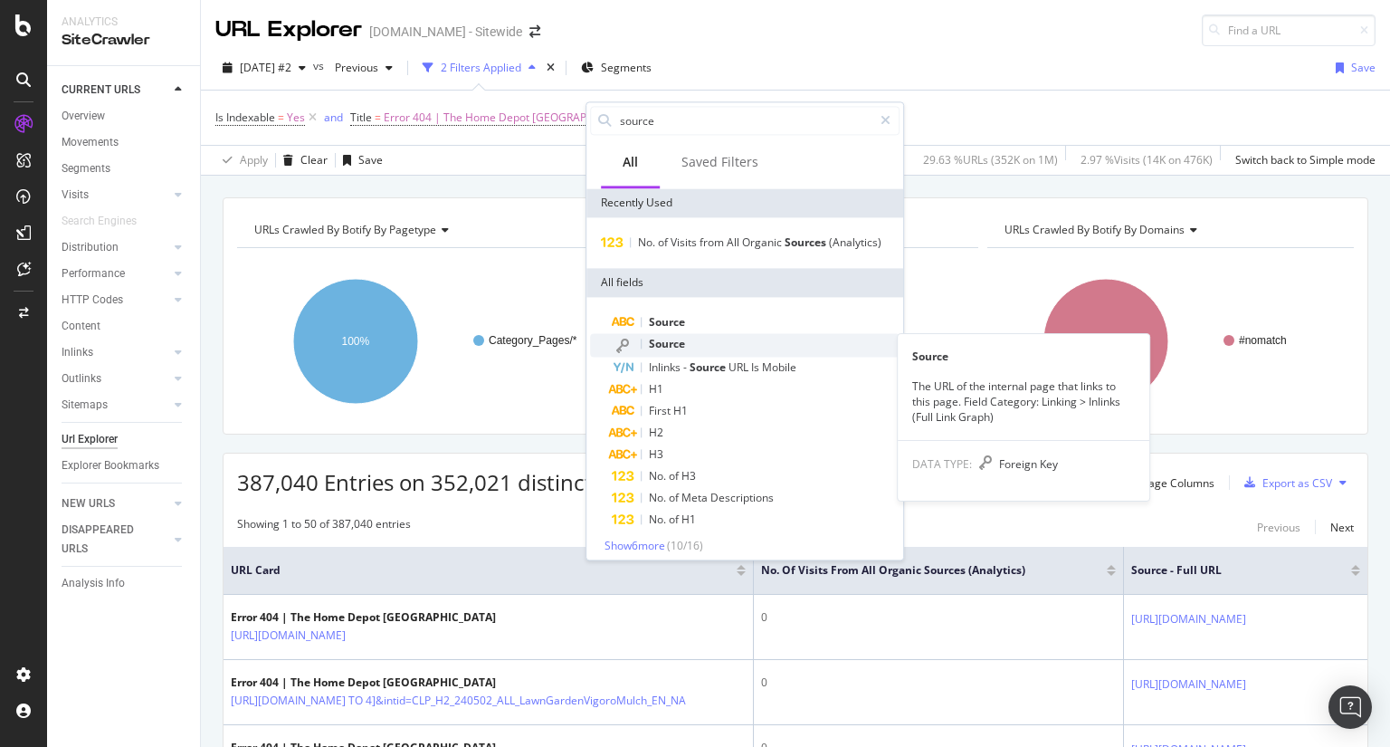
type input "source"
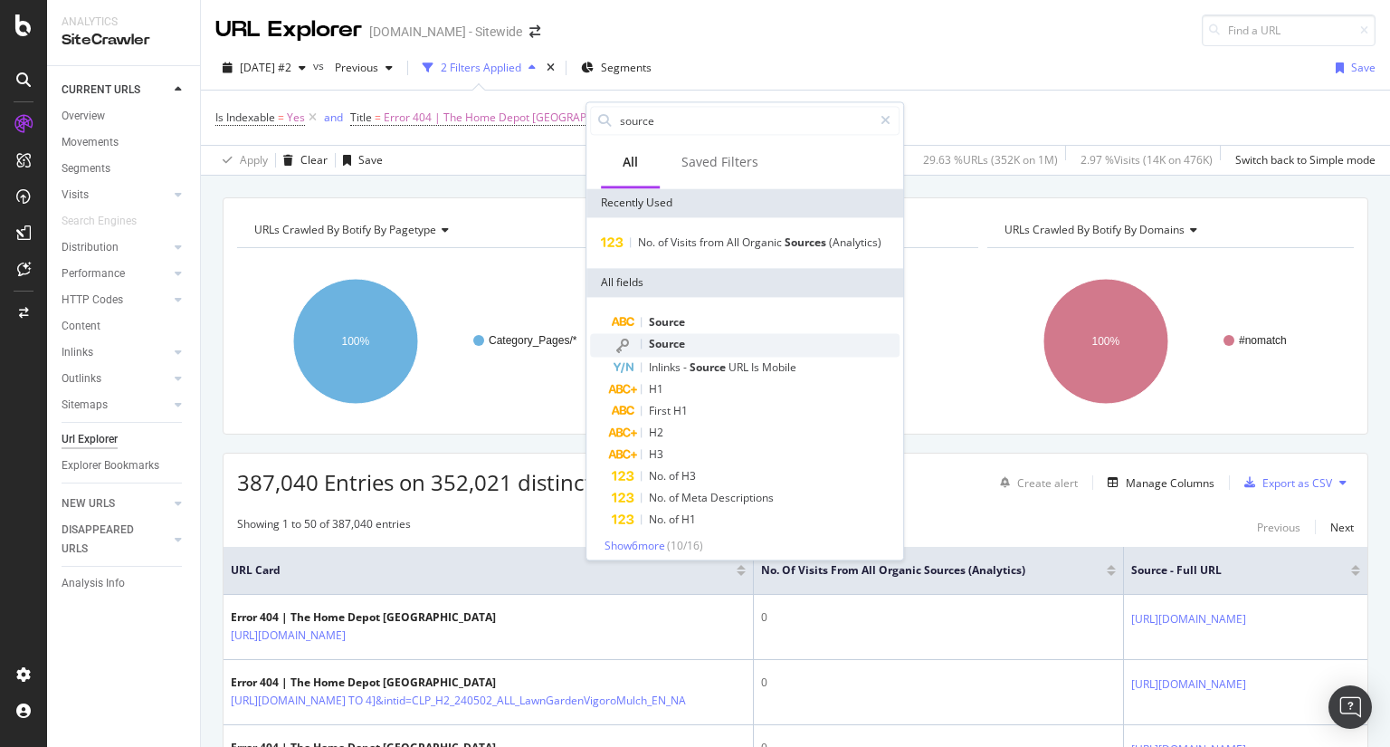
click at [668, 347] on span "Source" at bounding box center [667, 343] width 36 height 15
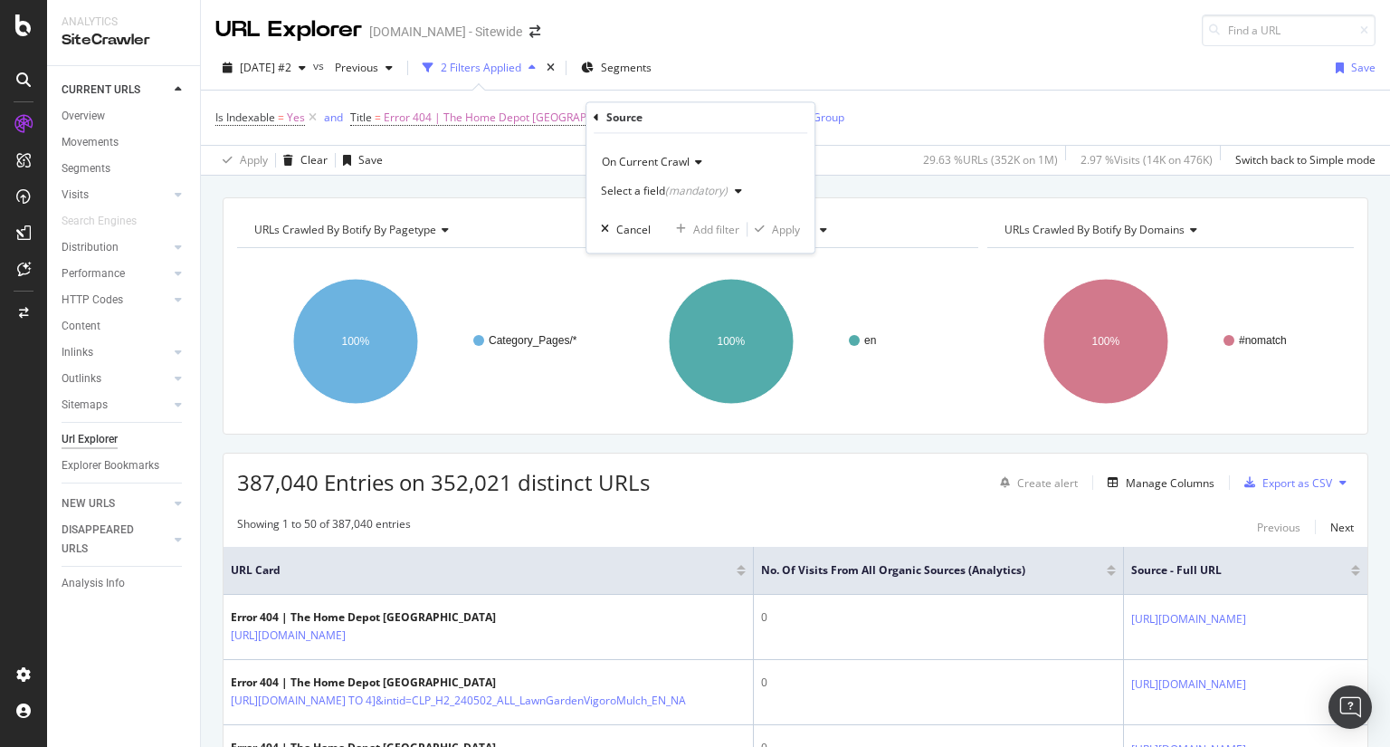
click at [735, 193] on icon "button" at bounding box center [738, 191] width 7 height 11
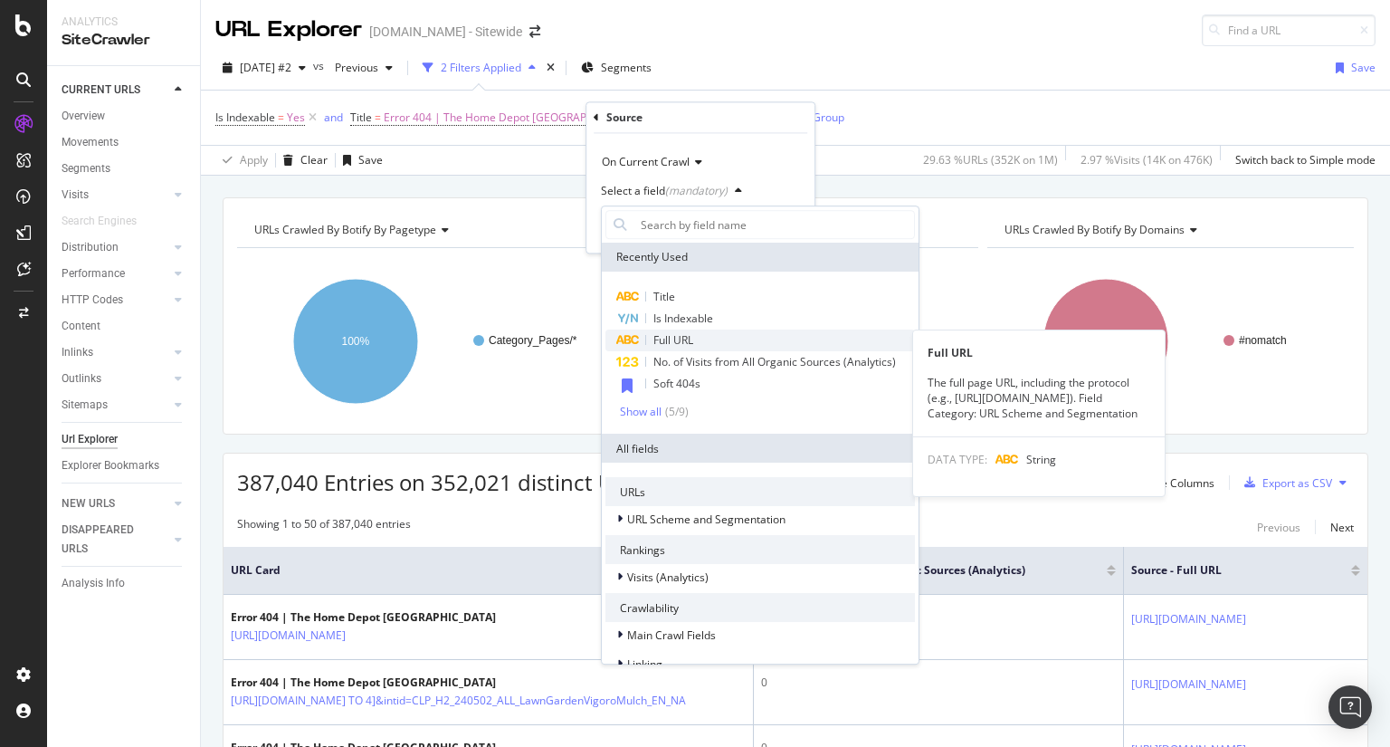
click at [680, 342] on span "Full URL" at bounding box center [673, 339] width 40 height 15
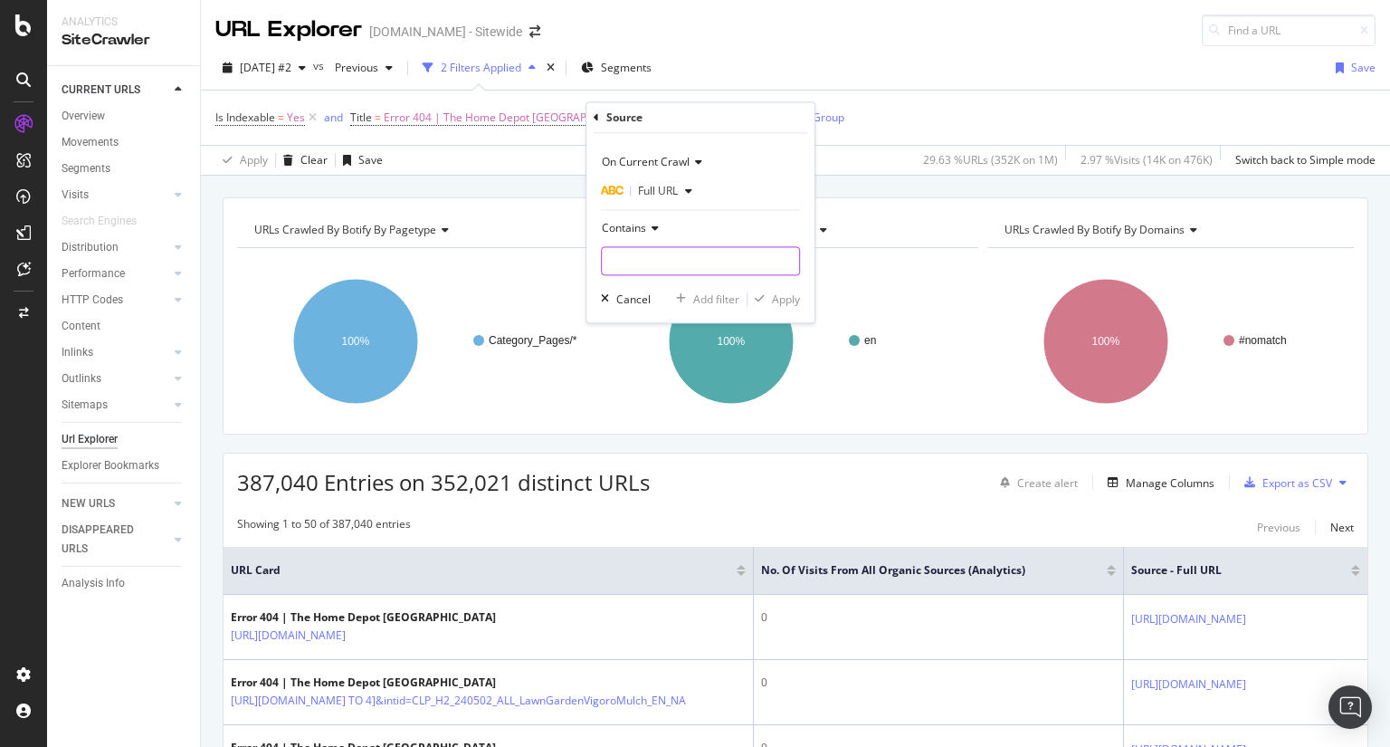
click at [672, 272] on input "text" at bounding box center [700, 261] width 197 height 29
paste input "home/ideas-how-to"
type input "/home/ideas-how-to"
click at [781, 296] on div "Apply" at bounding box center [786, 298] width 28 height 15
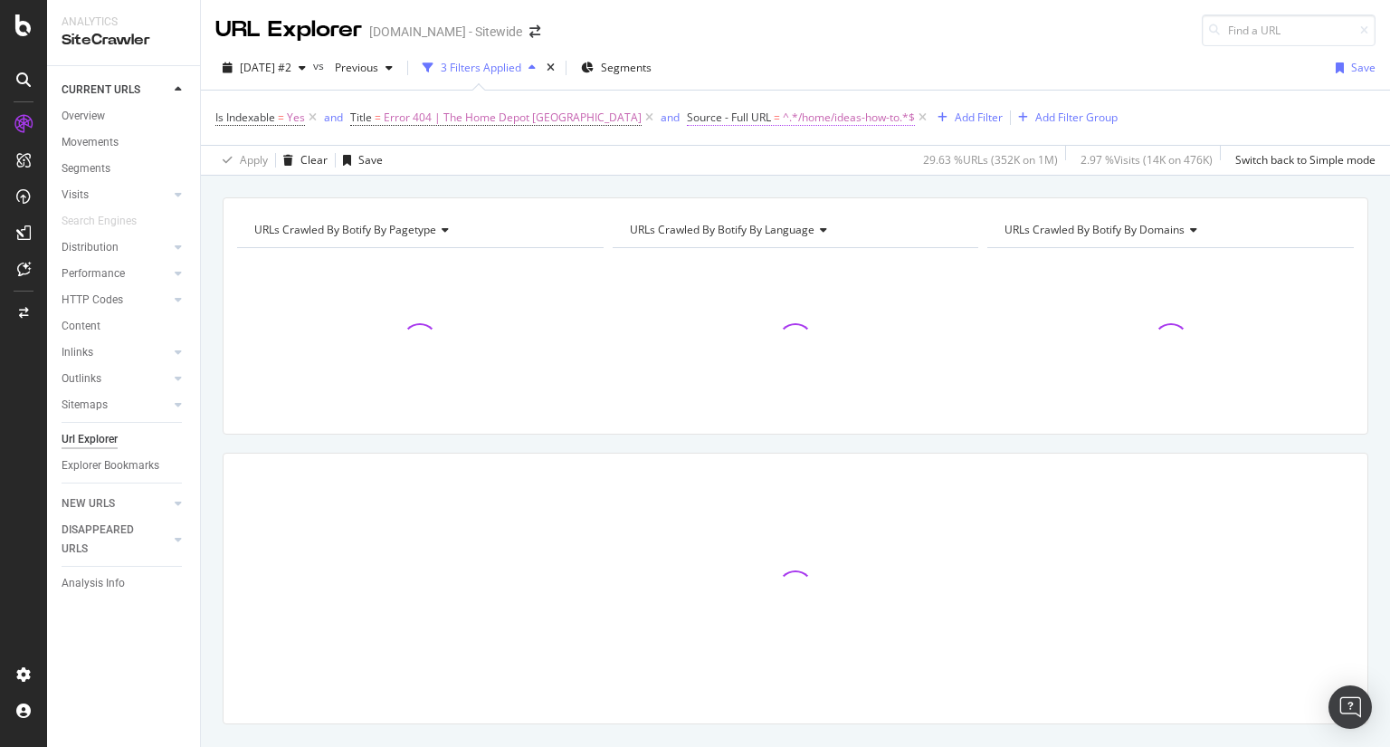
click at [783, 119] on span "^.*/home/ideas-how-to.*$" at bounding box center [849, 117] width 132 height 25
click at [1167, 129] on div "Is Indexable = Yes and Title = Error 404 | The Home Depot [GEOGRAPHIC_DATA] and…" at bounding box center [795, 118] width 1160 height 54
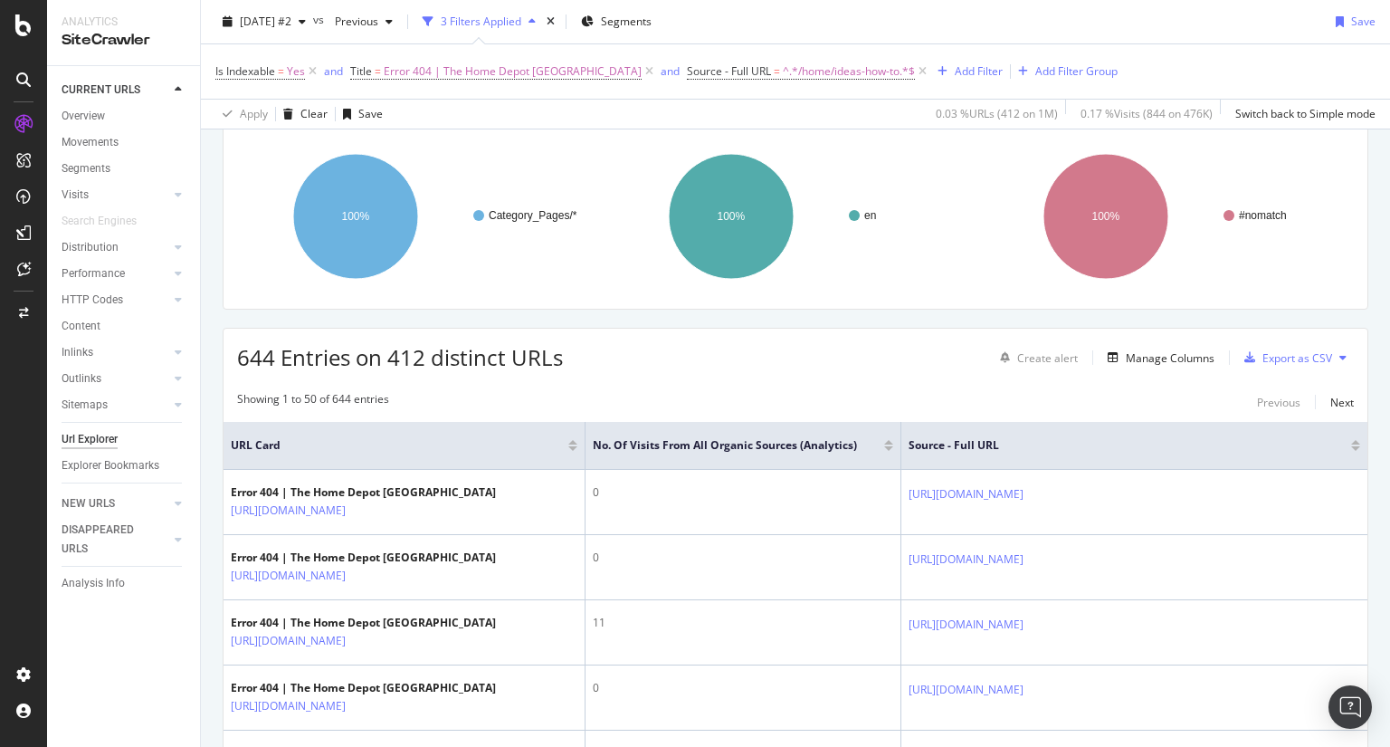
scroll to position [197, 0]
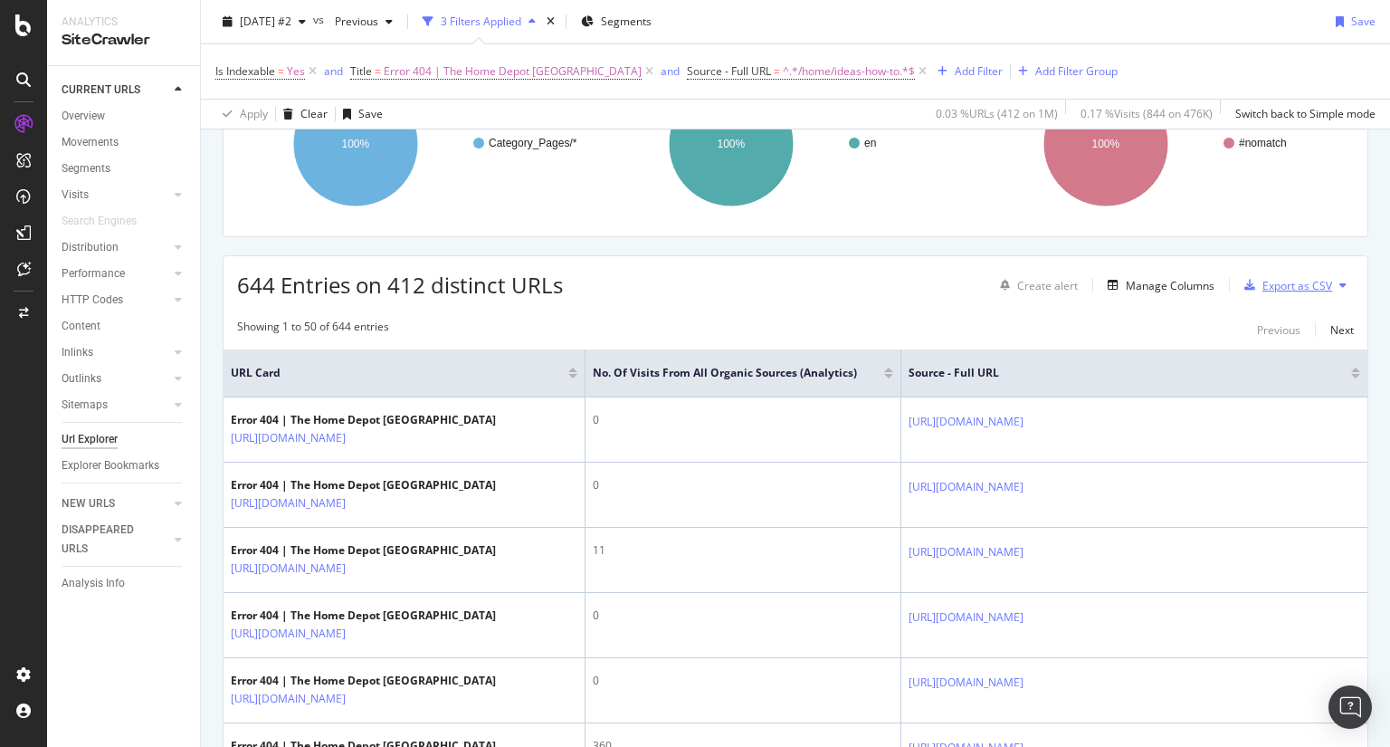
click at [1291, 278] on div "Export as CSV" at bounding box center [1298, 285] width 70 height 15
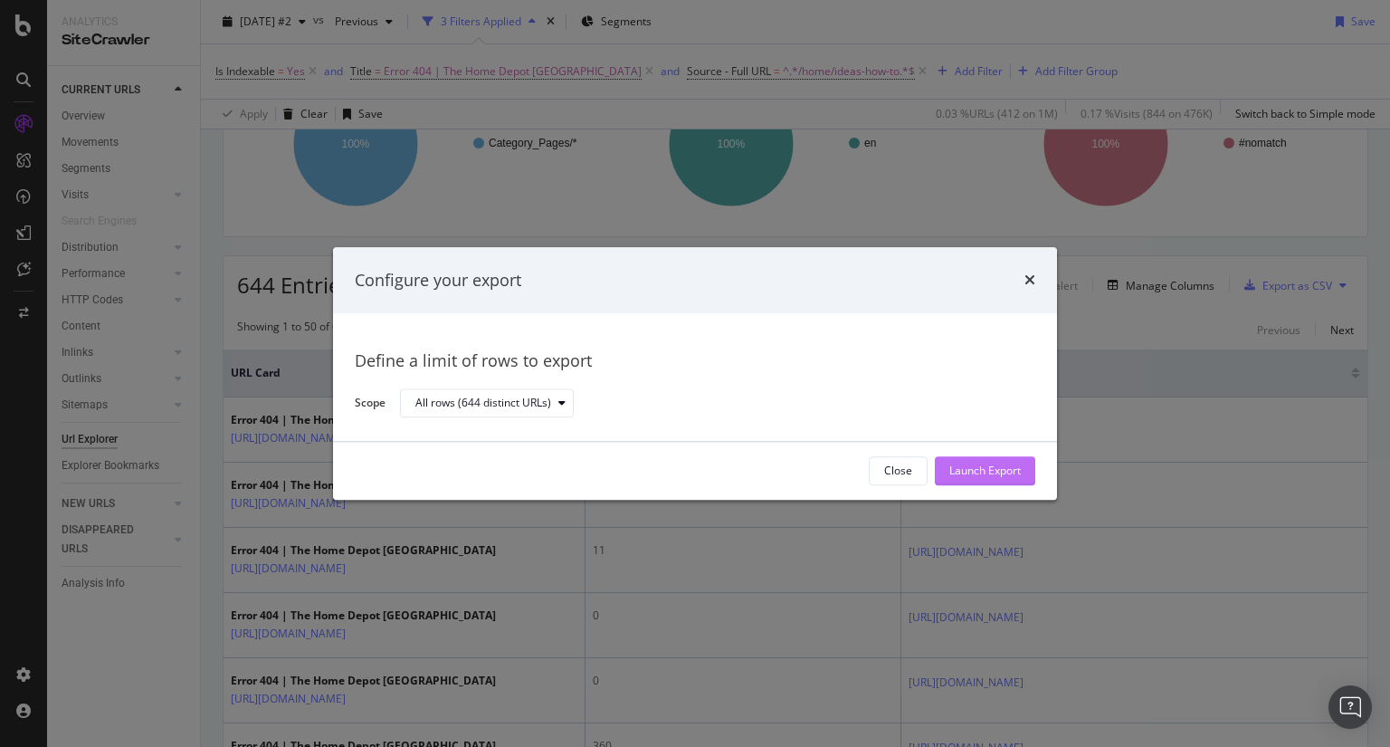
click at [999, 481] on div "Launch Export" at bounding box center [985, 470] width 72 height 27
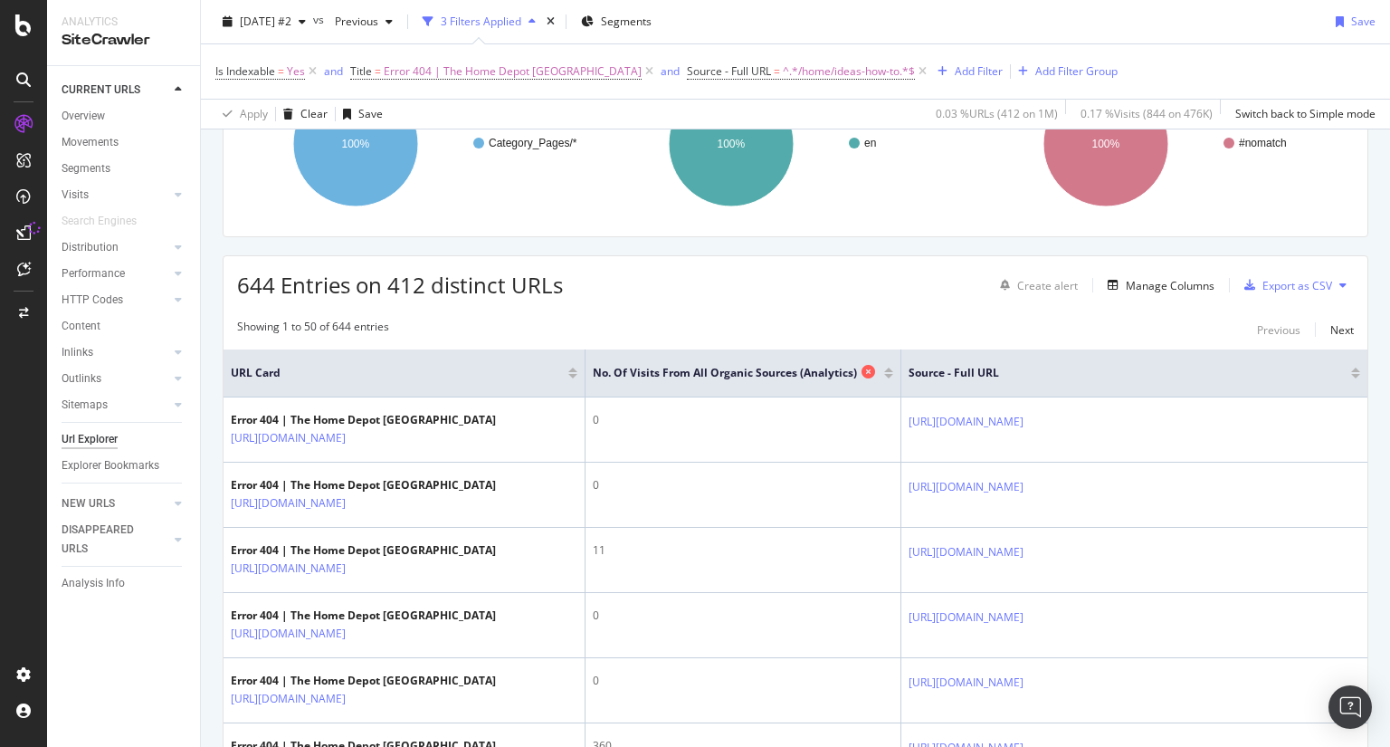
click at [865, 372] on icon at bounding box center [869, 372] width 14 height 14
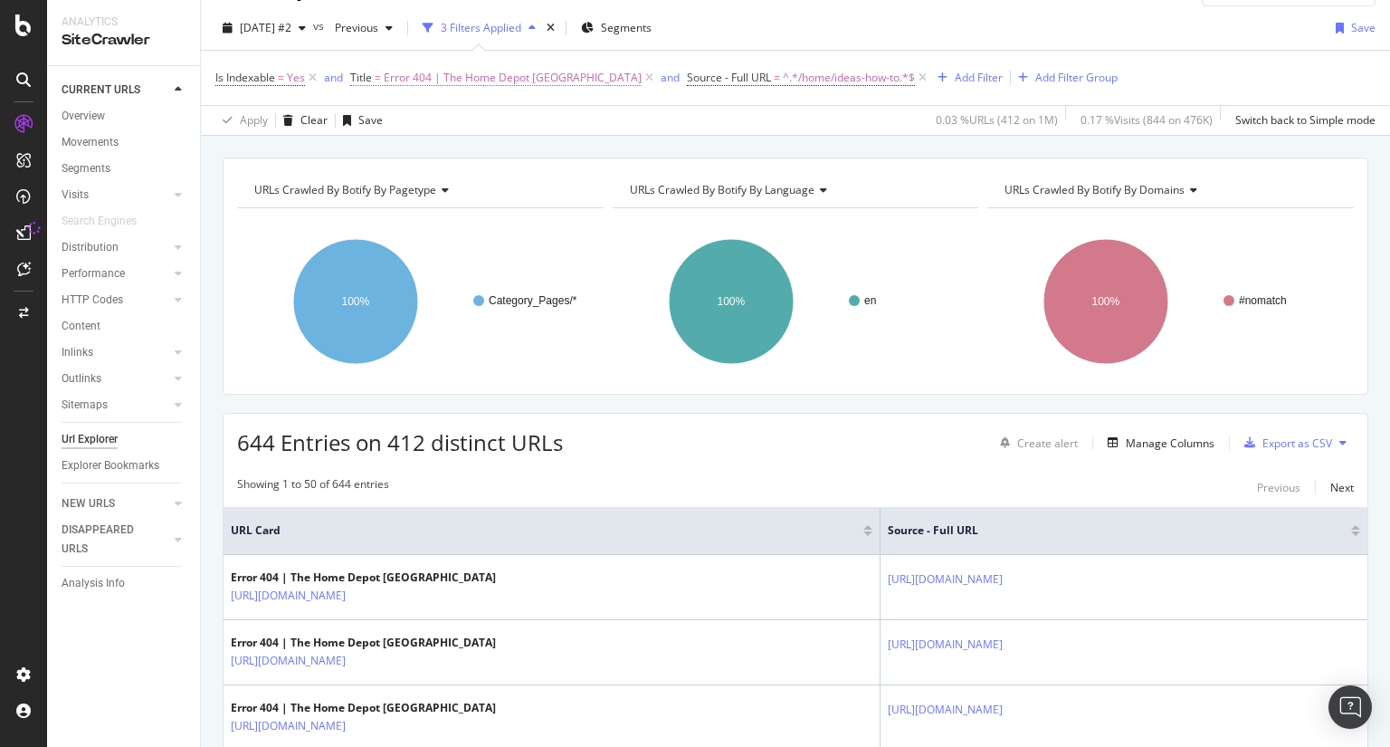
scroll to position [197, 0]
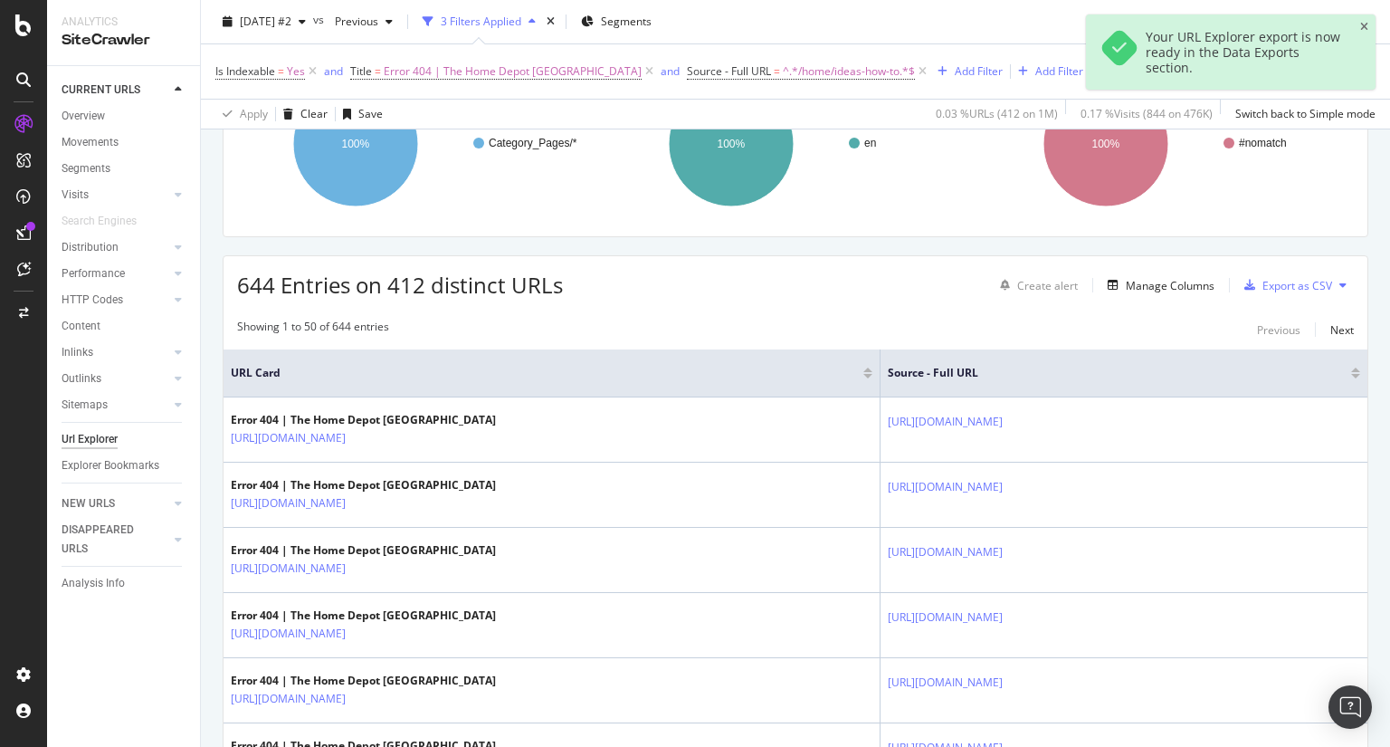
click at [1203, 57] on div "Your URL Explorer export is now ready in the Data Exports section." at bounding box center [1244, 52] width 197 height 46
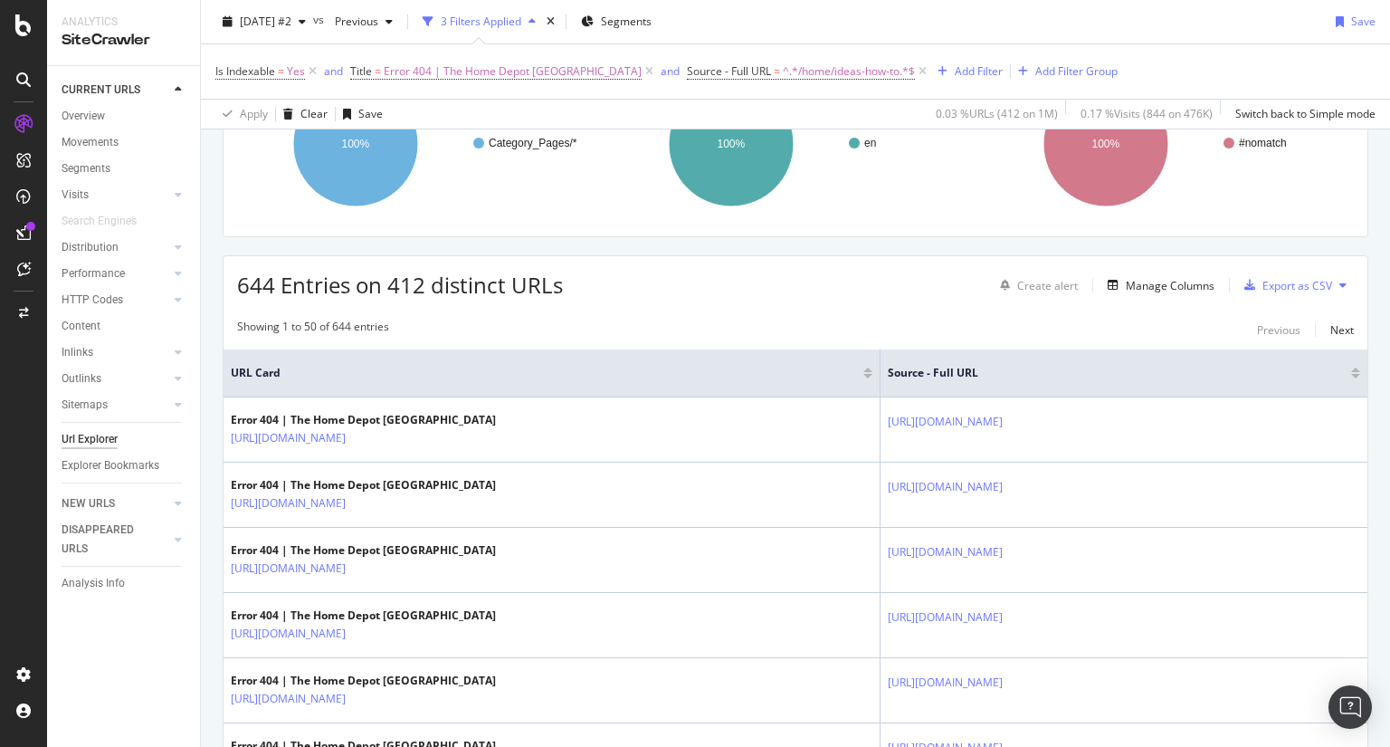
scroll to position [0, 0]
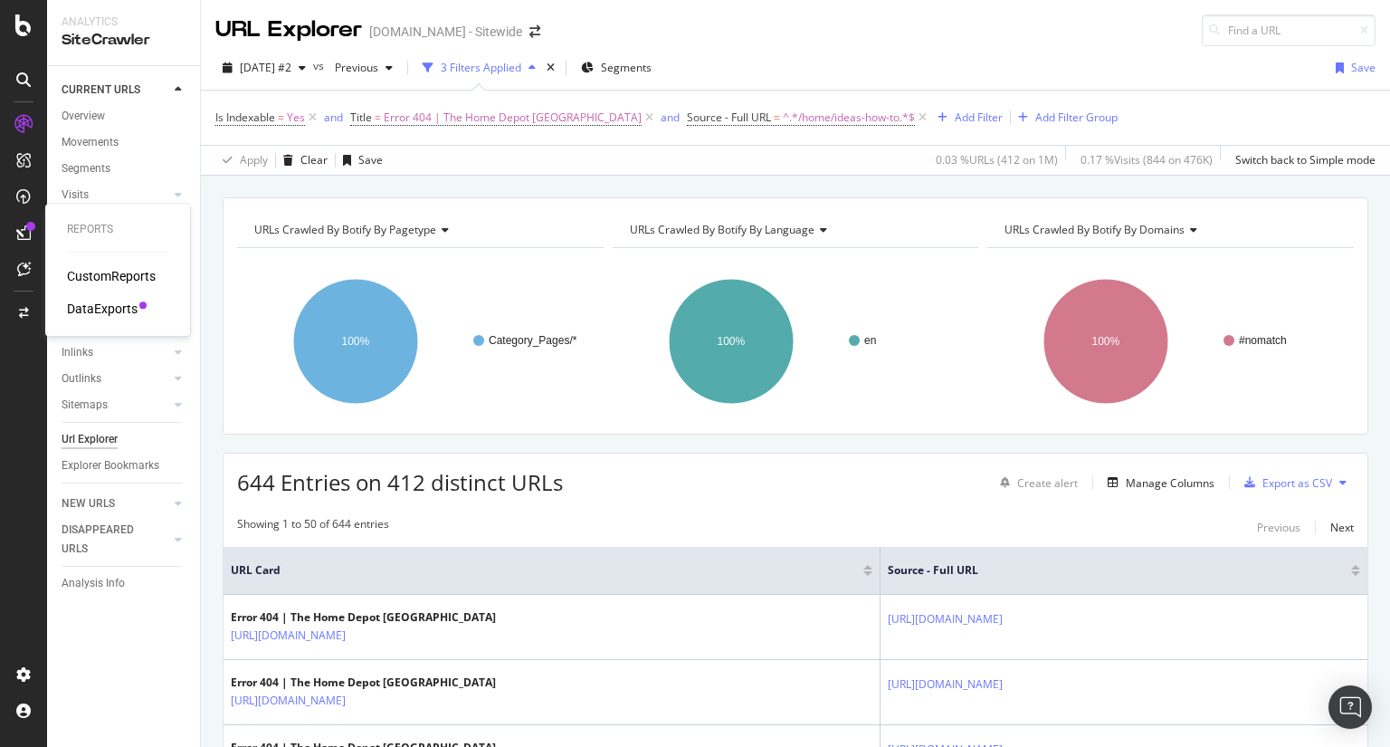
click at [138, 309] on div "DataExports" at bounding box center [117, 309] width 101 height 18
click at [121, 311] on div "DataExports" at bounding box center [102, 309] width 71 height 18
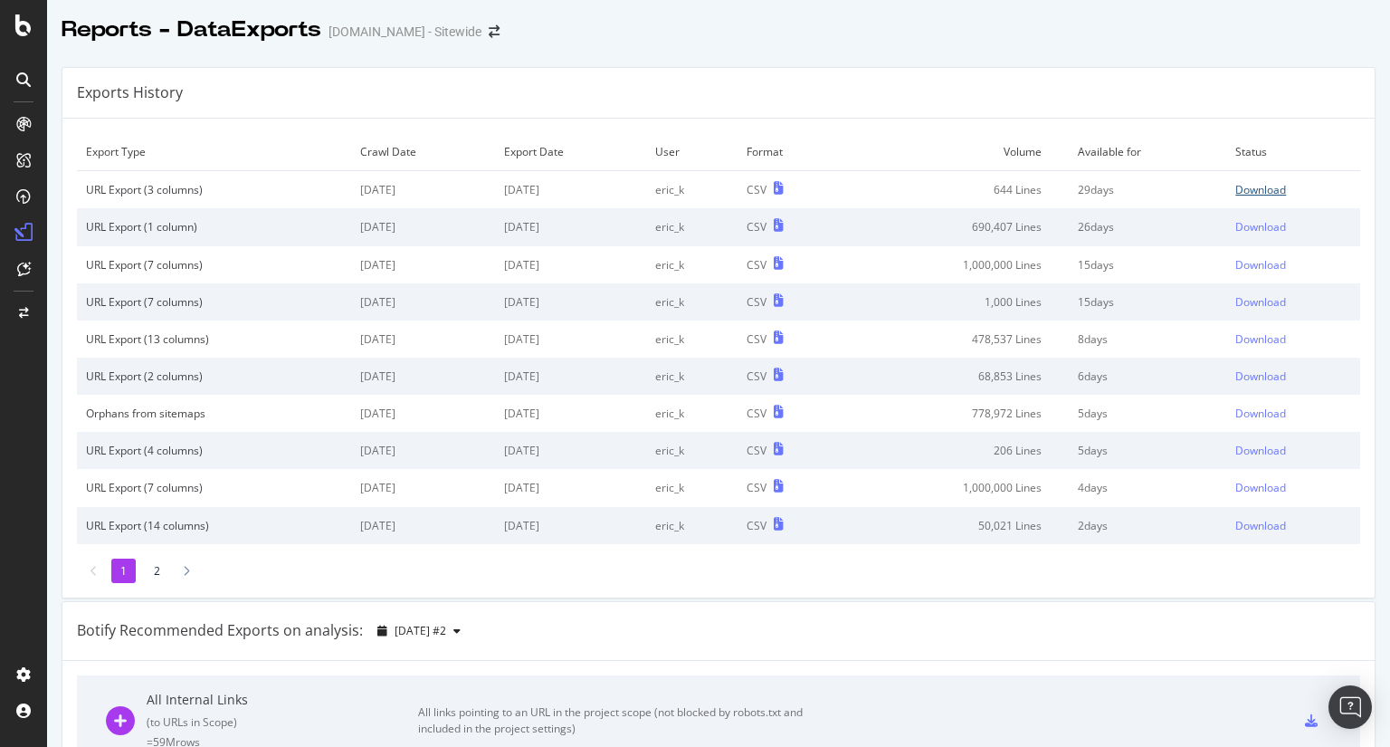
click at [1253, 186] on div "Download" at bounding box center [1260, 189] width 51 height 15
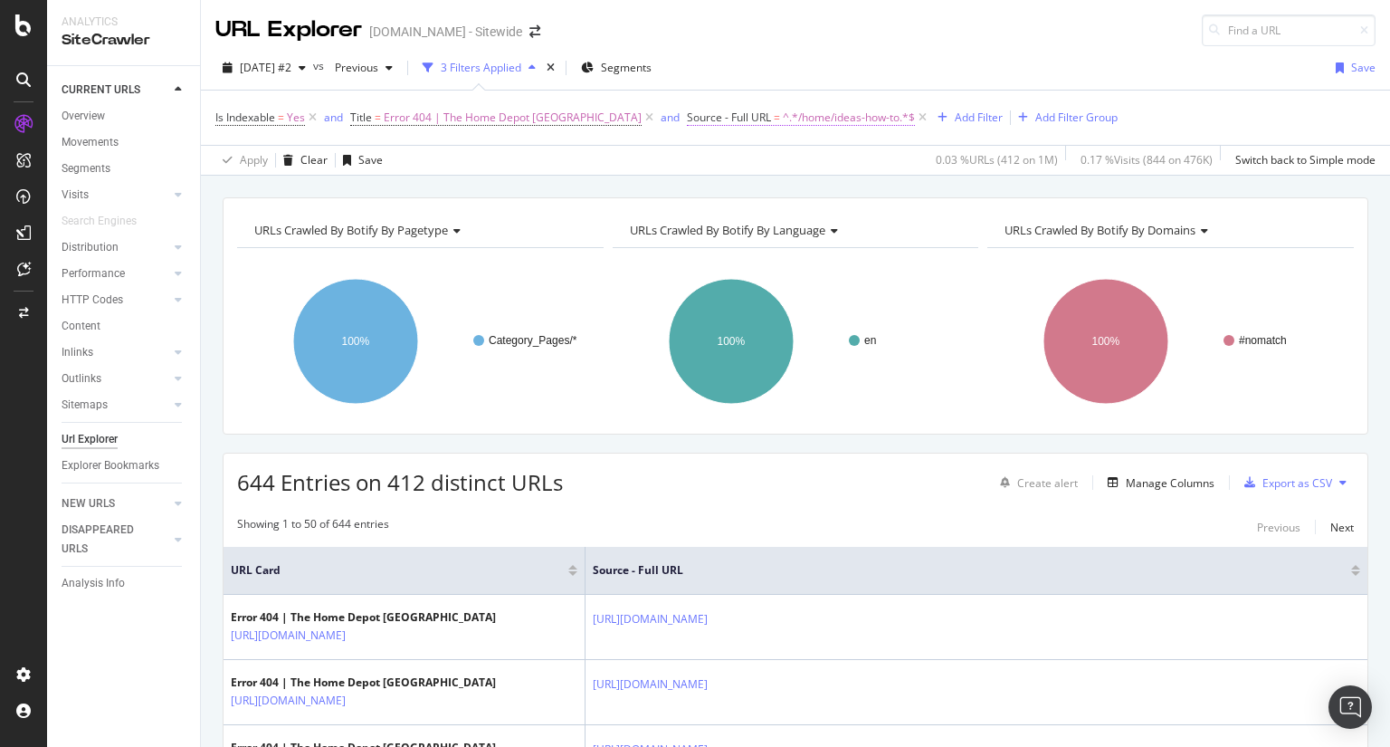
click at [808, 119] on span "^.*/home/ideas-how-to.*$" at bounding box center [849, 117] width 132 height 25
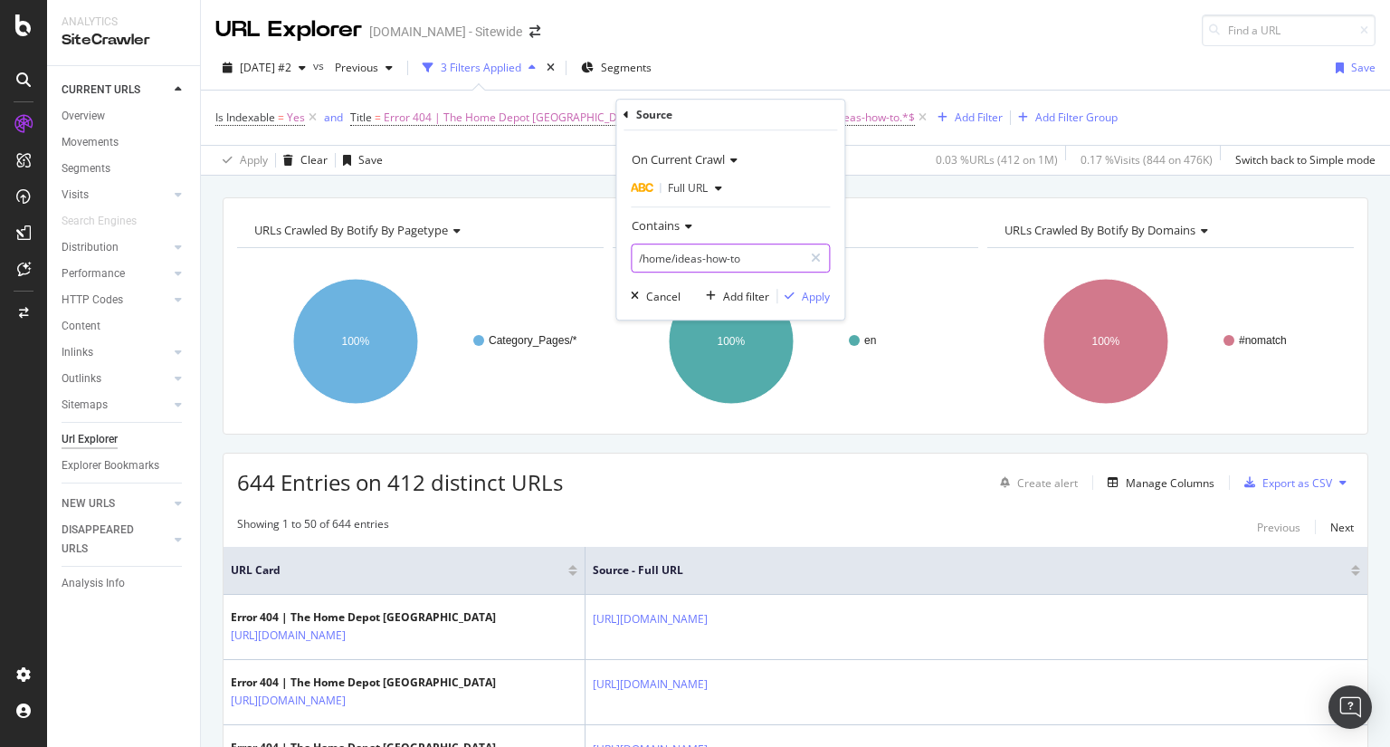
click at [757, 252] on input "/home/ideas-how-to" at bounding box center [717, 257] width 171 height 29
paste input "idees-instructions"
type input "/idees-instructions"
click at [825, 298] on div "Apply" at bounding box center [816, 296] width 28 height 15
